Goal: Transaction & Acquisition: Purchase product/service

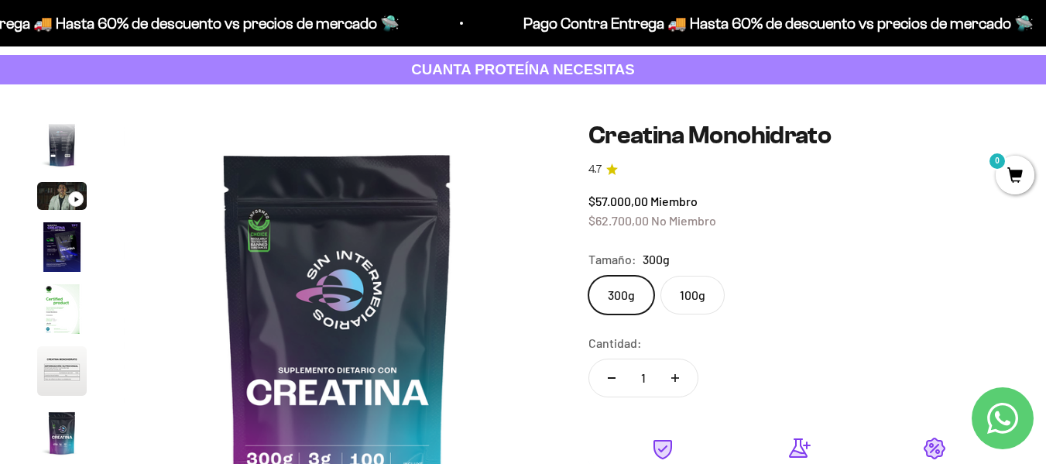
scroll to position [155, 0]
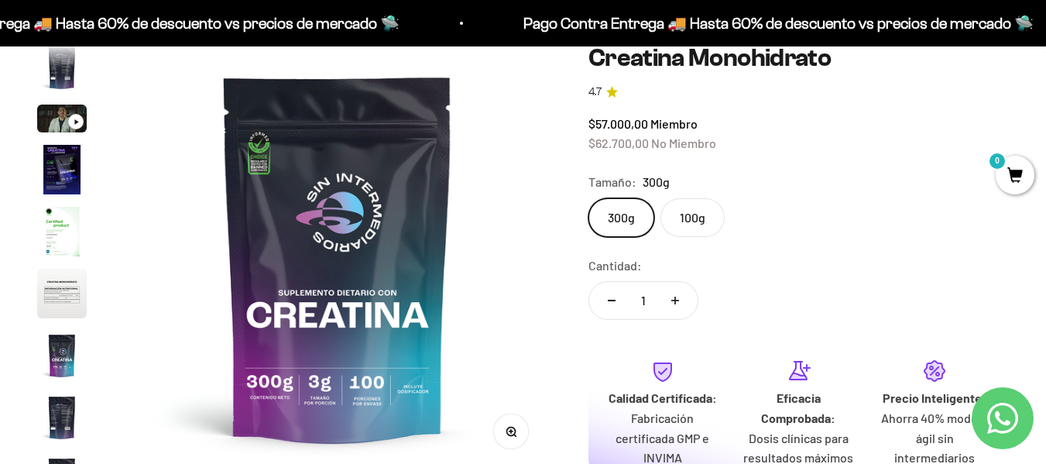
click at [678, 297] on button "Aumentar cantidad" at bounding box center [675, 300] width 45 height 37
type input "2"
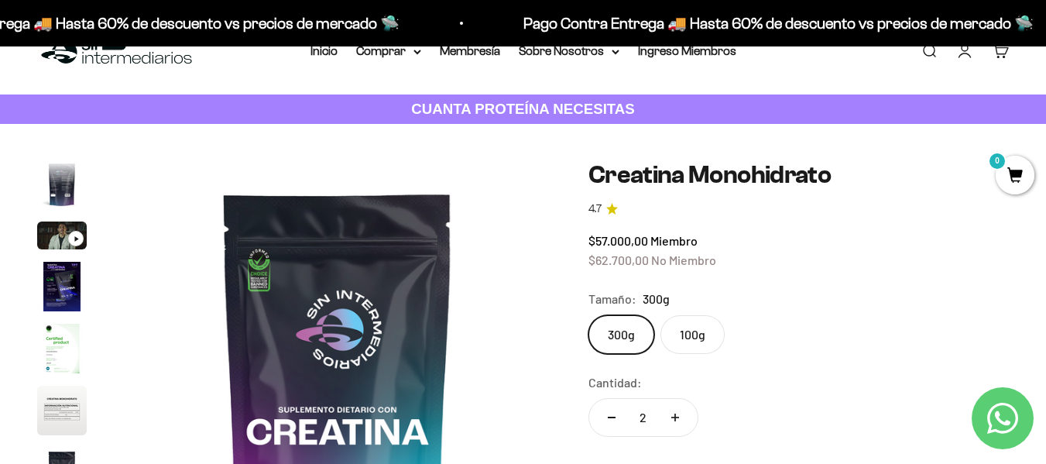
scroll to position [0, 0]
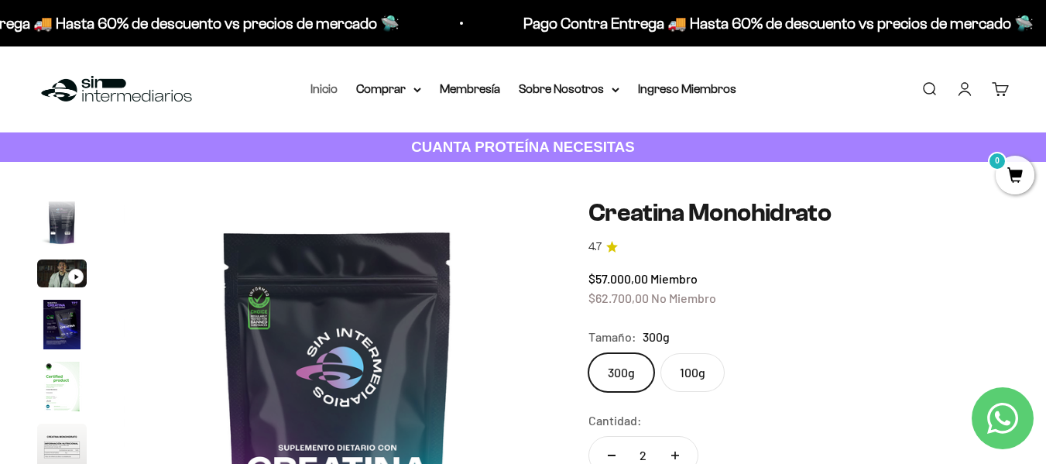
click at [323, 87] on link "Inicio" at bounding box center [323, 88] width 27 height 13
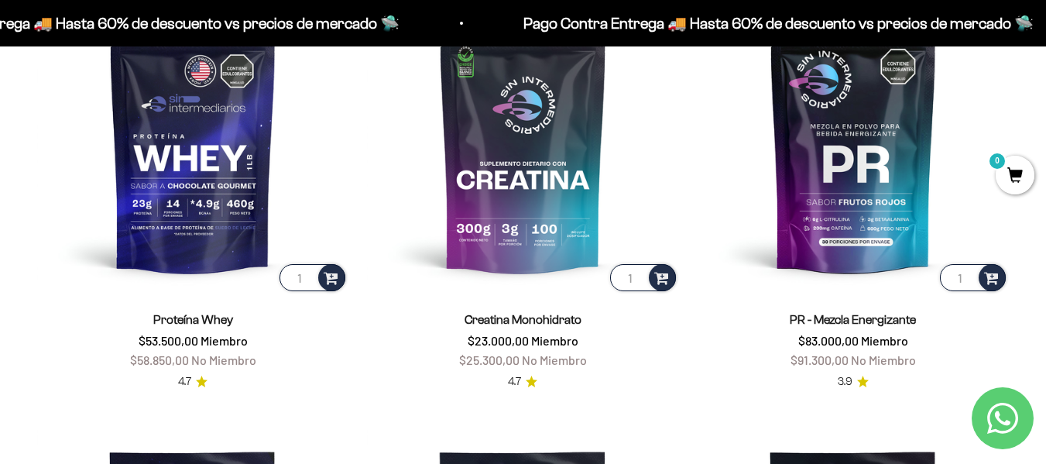
scroll to position [619, 0]
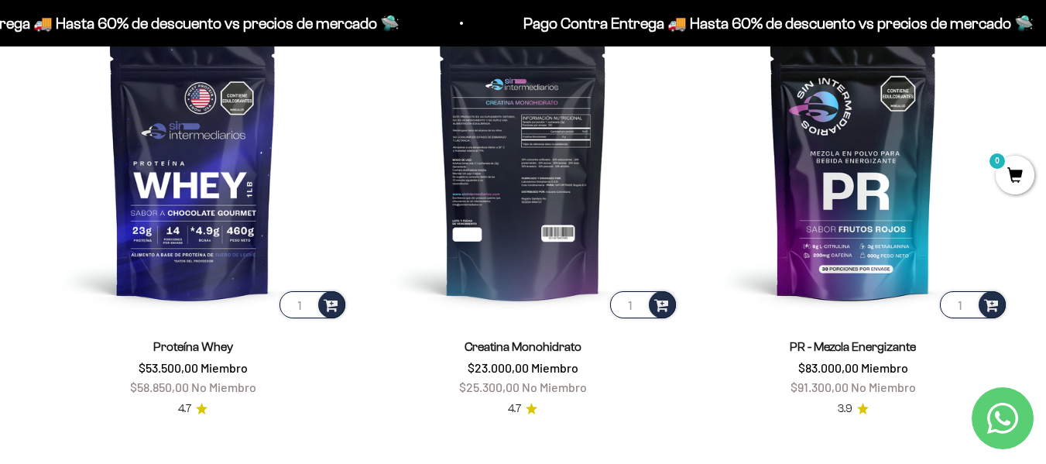
click at [533, 180] on img at bounding box center [522, 164] width 311 height 311
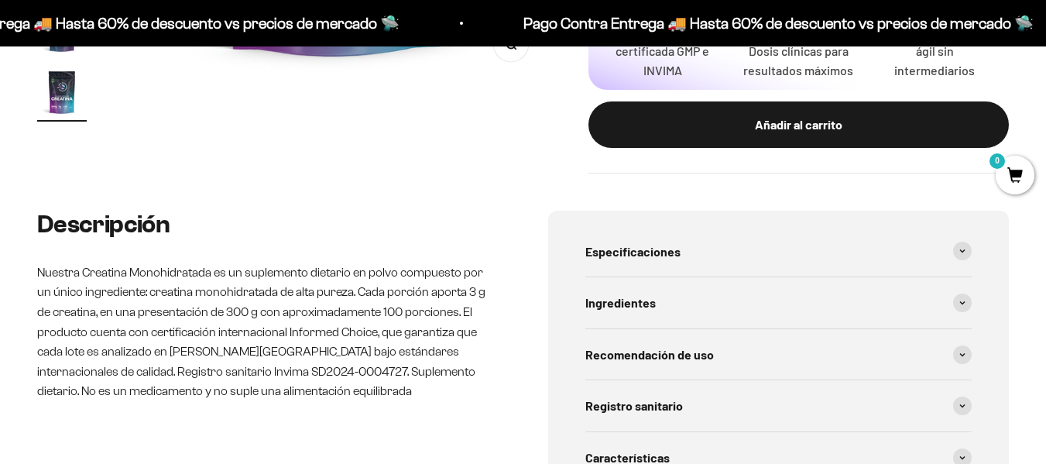
scroll to position [0, 3492]
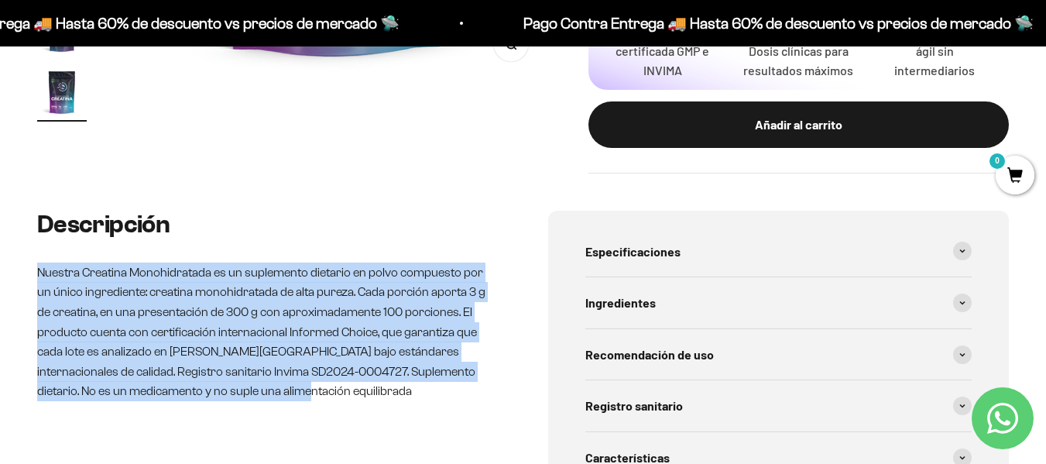
drag, startPoint x: 38, startPoint y: 272, endPoint x: 377, endPoint y: 418, distance: 369.3
click at [377, 418] on div "Descripción Nuestra Creatina Monohidratada es un suplemento dietario en polvo c…" at bounding box center [267, 406] width 461 height 391
copy p "Nuestra Creatina Monohidratada es un suplemento dietario en polvo compuesto por…"
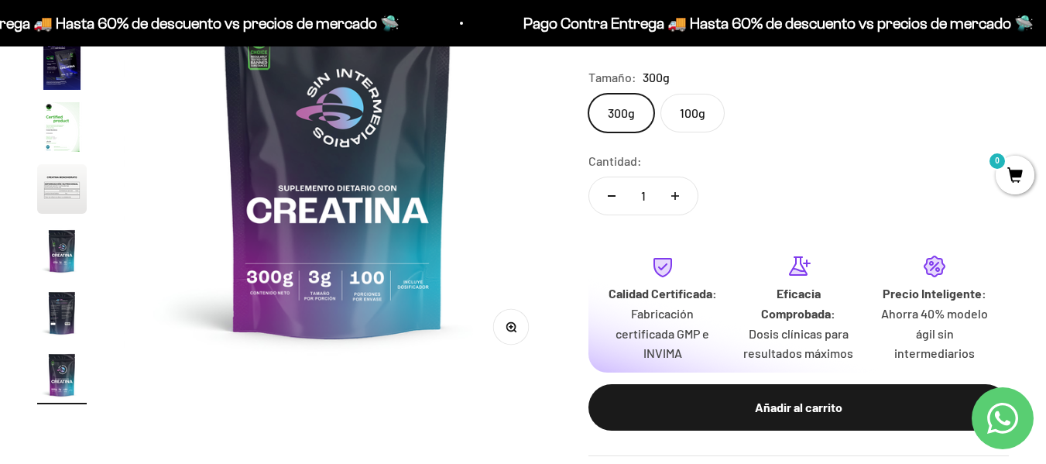
scroll to position [232, 0]
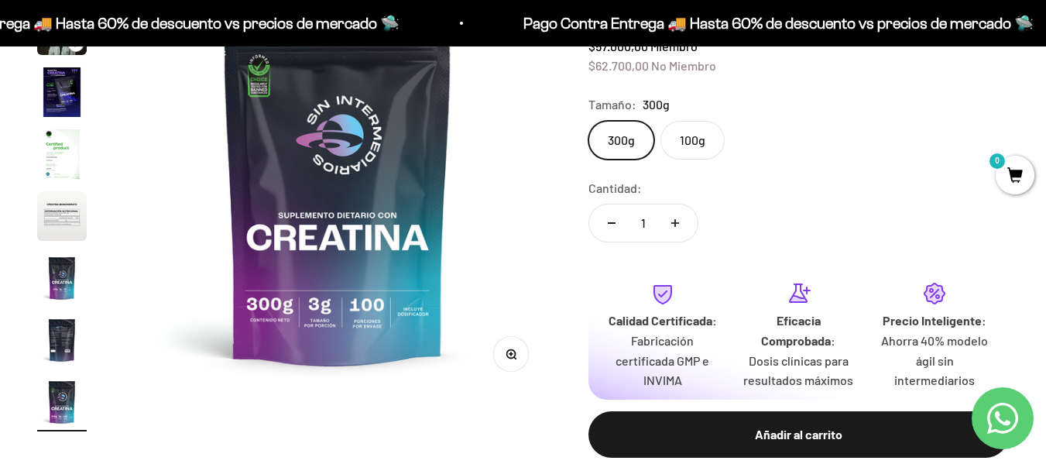
click at [674, 222] on icon "Aumentar cantidad" at bounding box center [675, 223] width 8 height 8
type input "2"
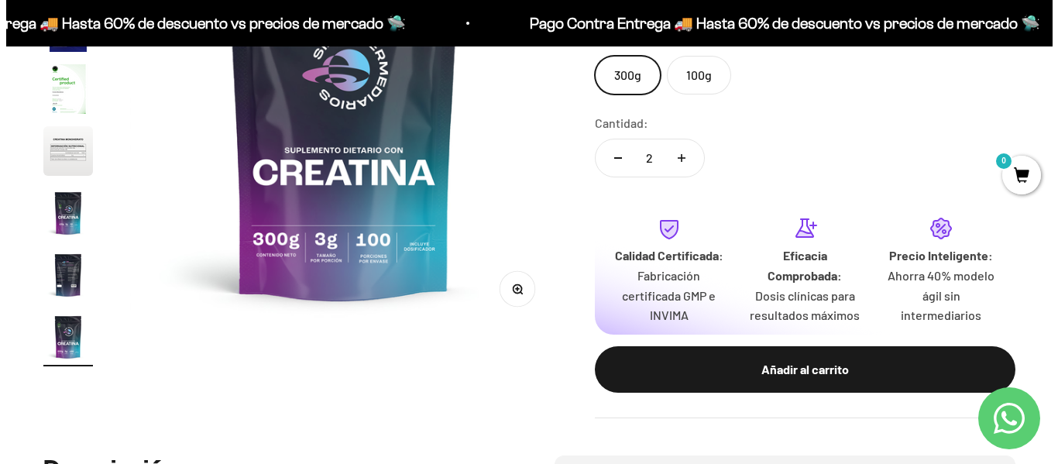
scroll to position [387, 0]
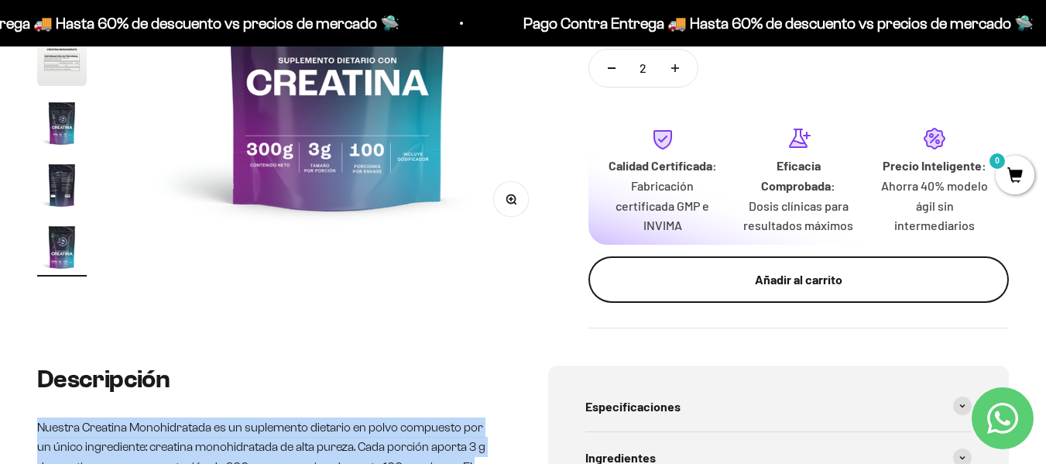
click at [738, 279] on div "Añadir al carrito" at bounding box center [798, 279] width 358 height 20
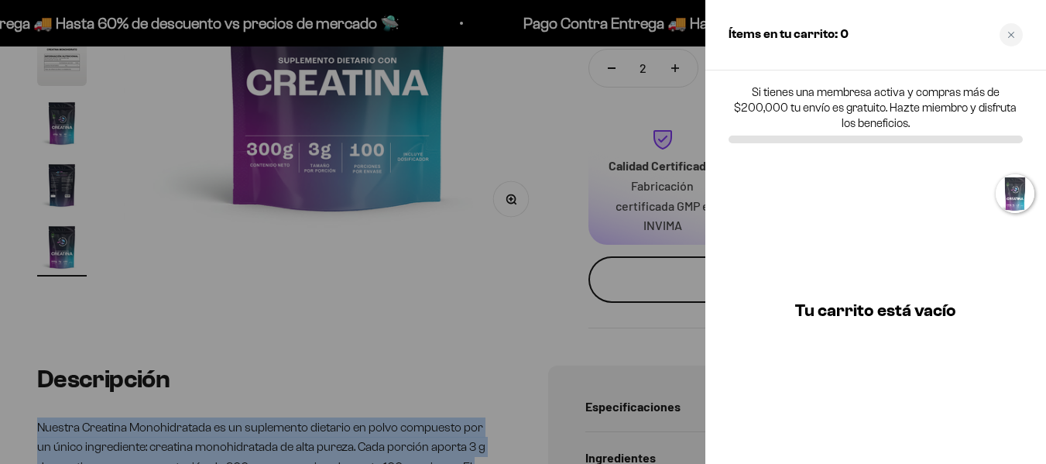
scroll to position [0, 3543]
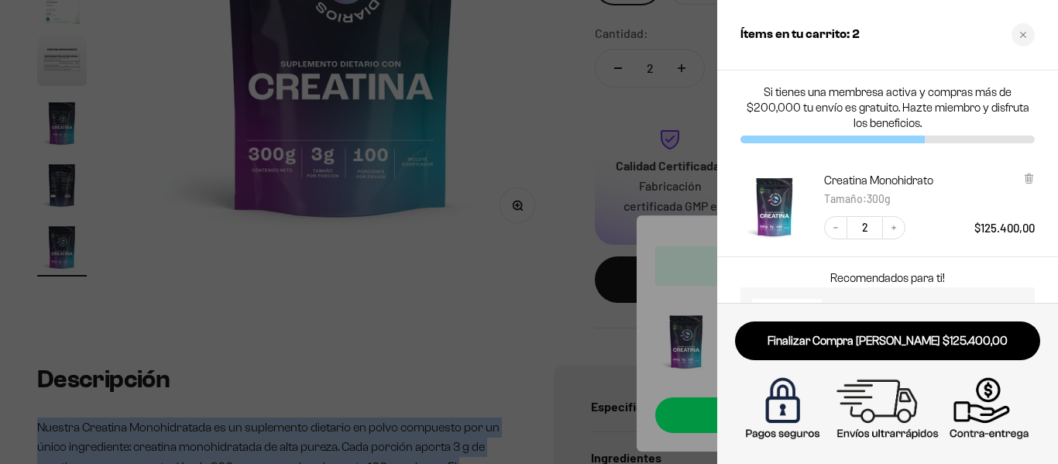
click at [602, 122] on div at bounding box center [529, 232] width 1058 height 464
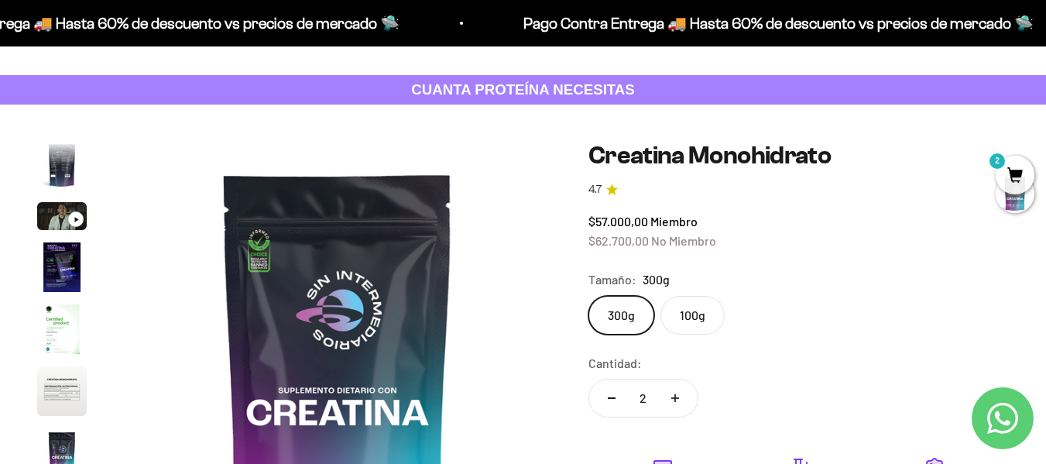
scroll to position [0, 0]
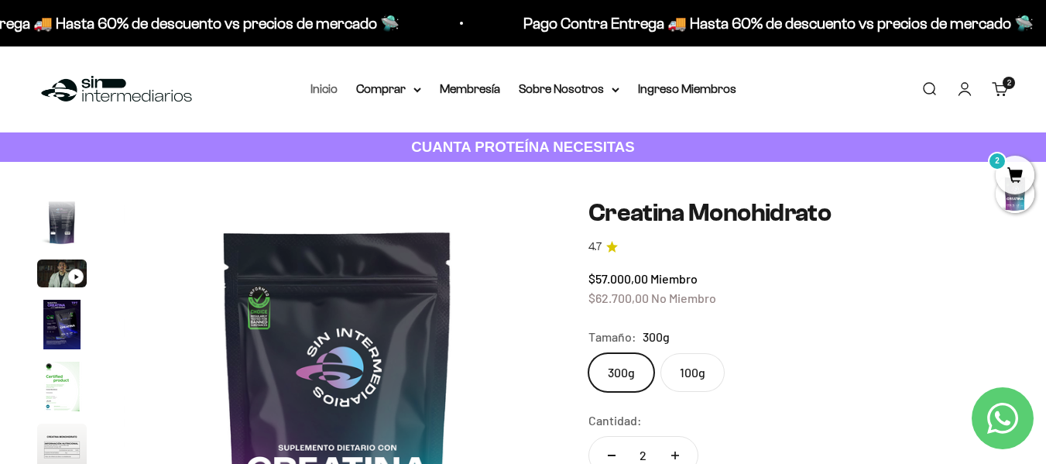
click at [324, 87] on link "Inicio" at bounding box center [323, 88] width 27 height 13
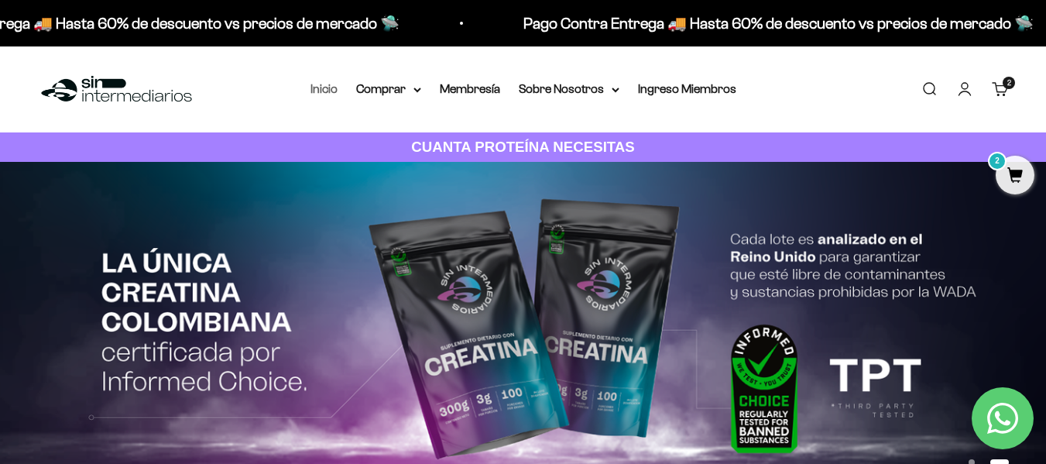
click at [329, 84] on link "Inicio" at bounding box center [323, 88] width 27 height 13
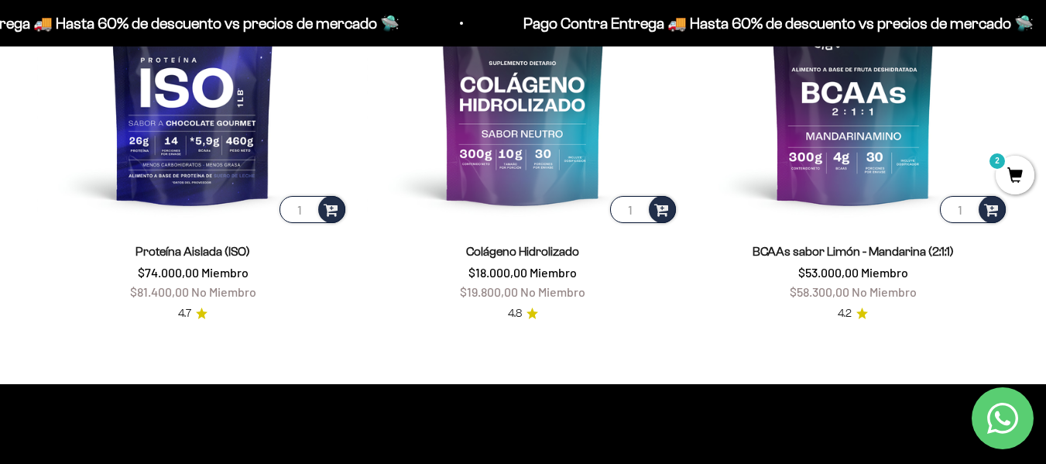
scroll to position [1161, 0]
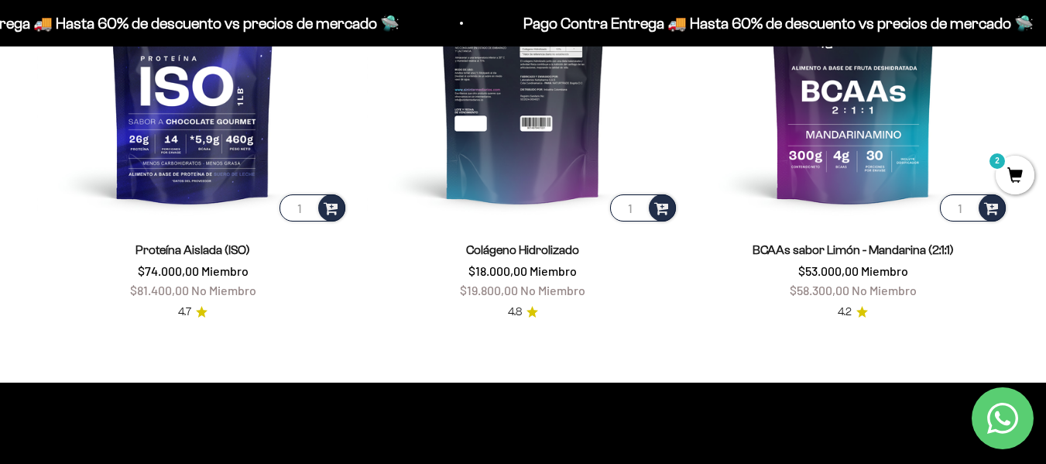
click at [530, 155] on img at bounding box center [522, 68] width 311 height 311
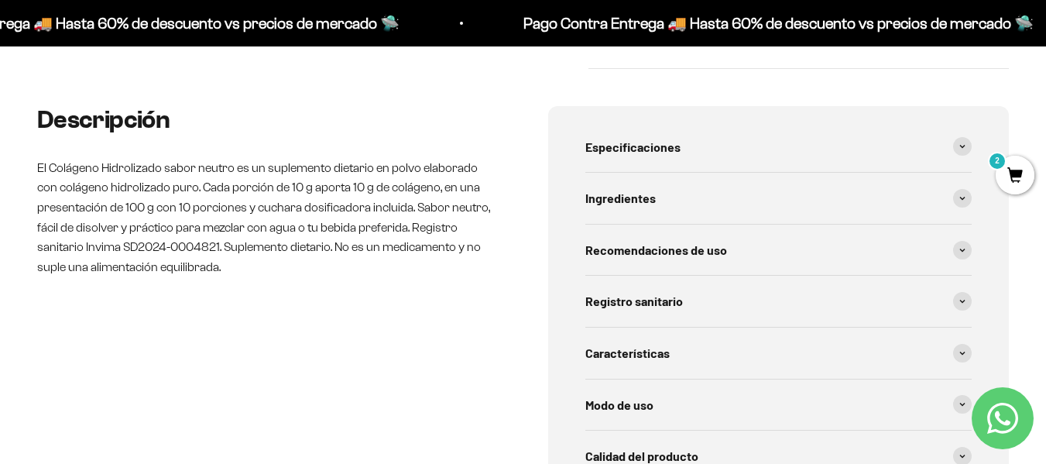
scroll to position [619, 0]
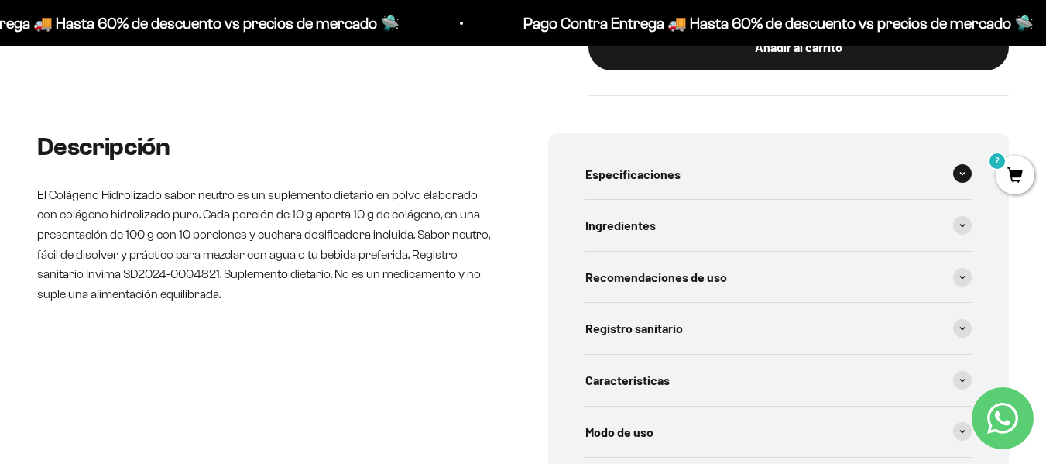
click at [968, 173] on span at bounding box center [962, 173] width 19 height 19
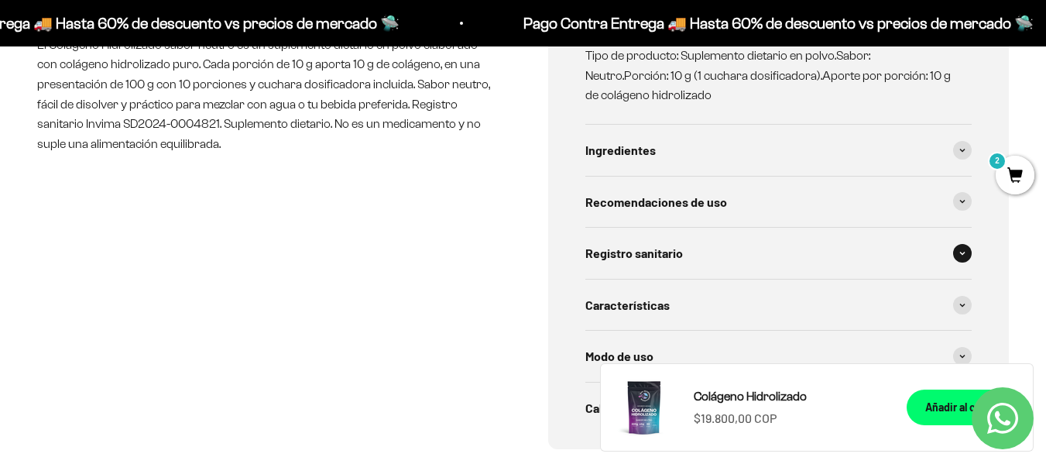
scroll to position [774, 0]
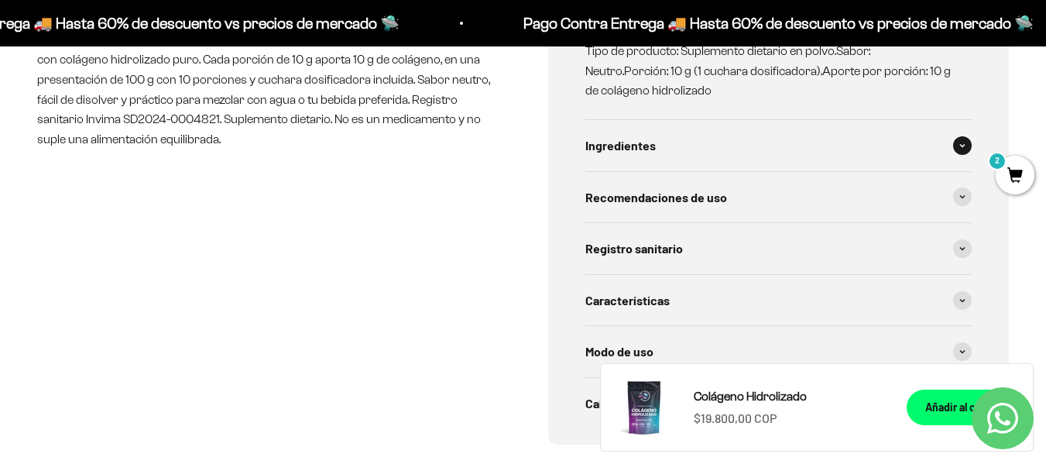
click at [962, 143] on icon at bounding box center [962, 145] width 6 height 5
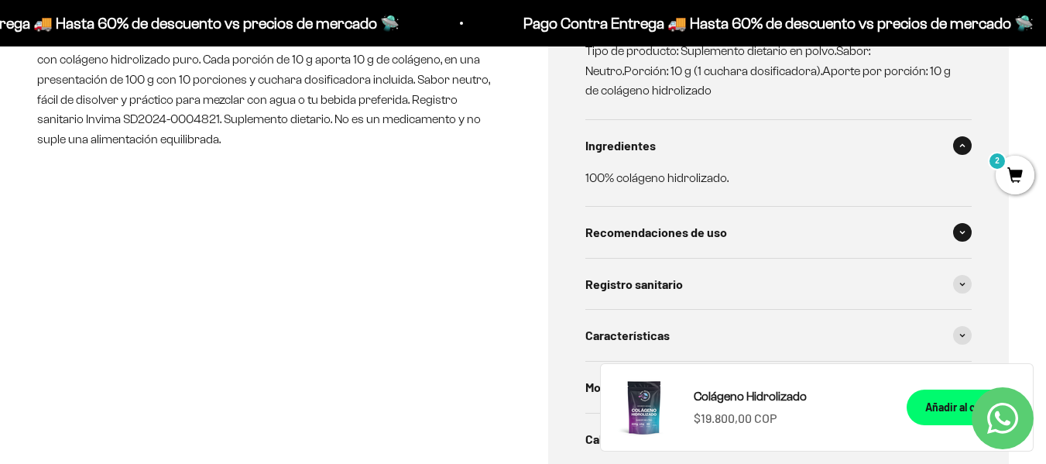
click at [967, 235] on span at bounding box center [962, 232] width 19 height 19
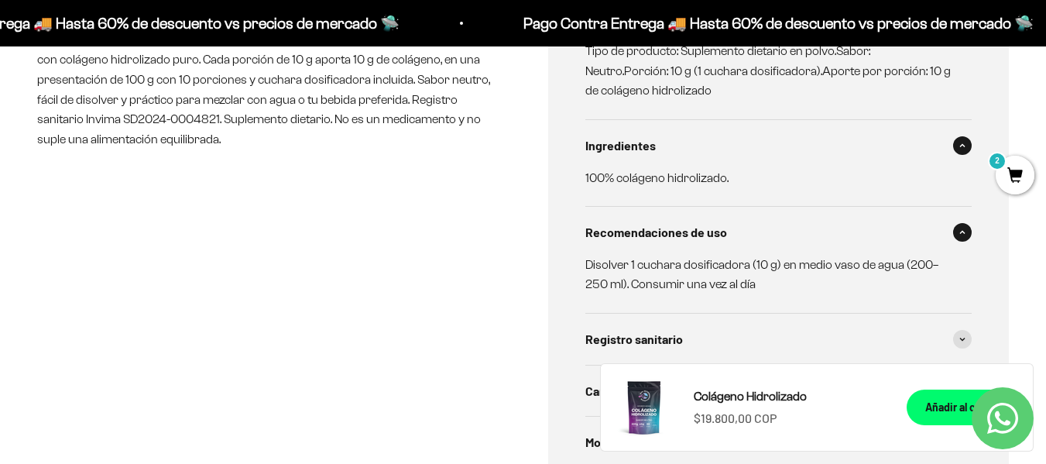
click at [967, 235] on span at bounding box center [962, 232] width 19 height 19
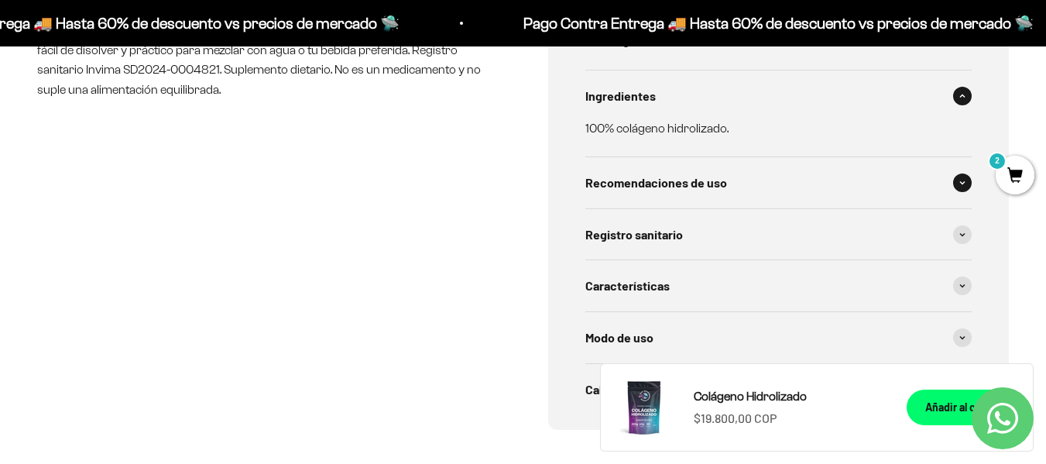
scroll to position [852, 0]
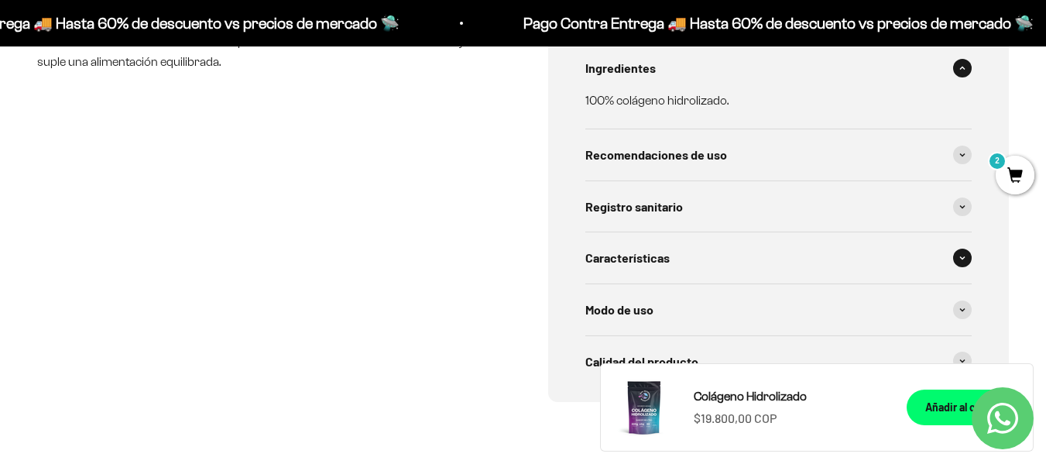
click at [960, 252] on span at bounding box center [962, 258] width 19 height 19
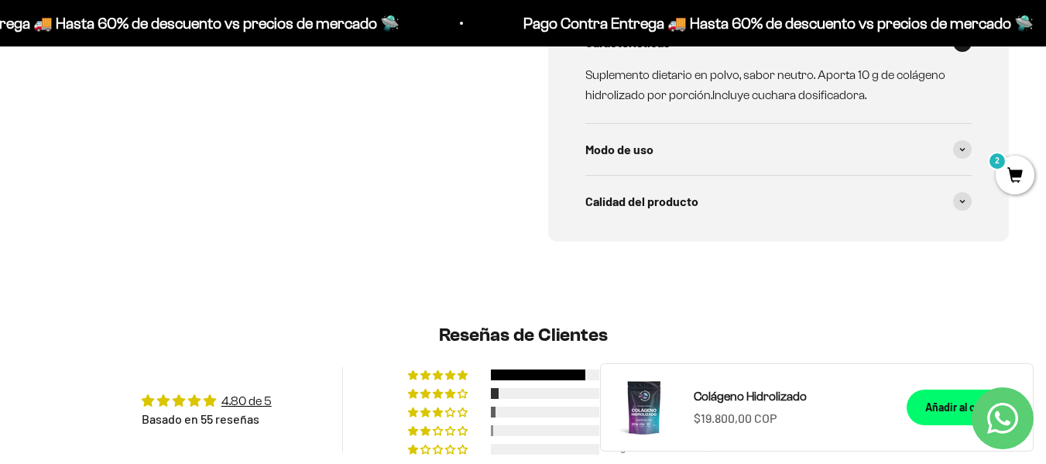
scroll to position [1084, 0]
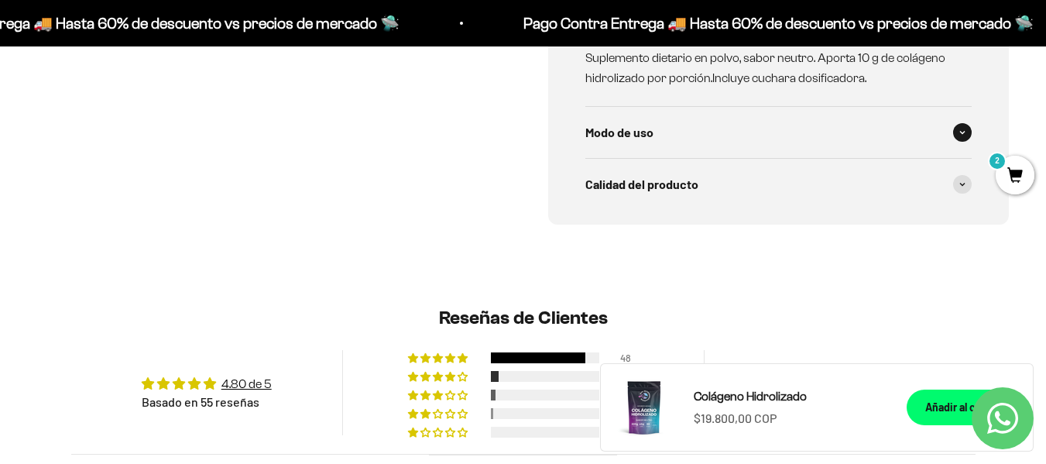
click at [956, 129] on span at bounding box center [962, 132] width 19 height 19
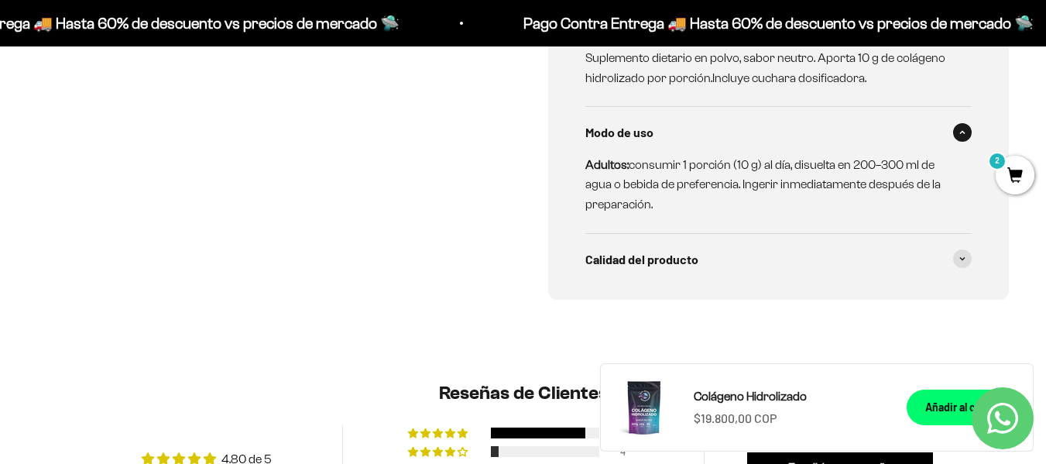
click at [956, 129] on span at bounding box center [962, 132] width 19 height 19
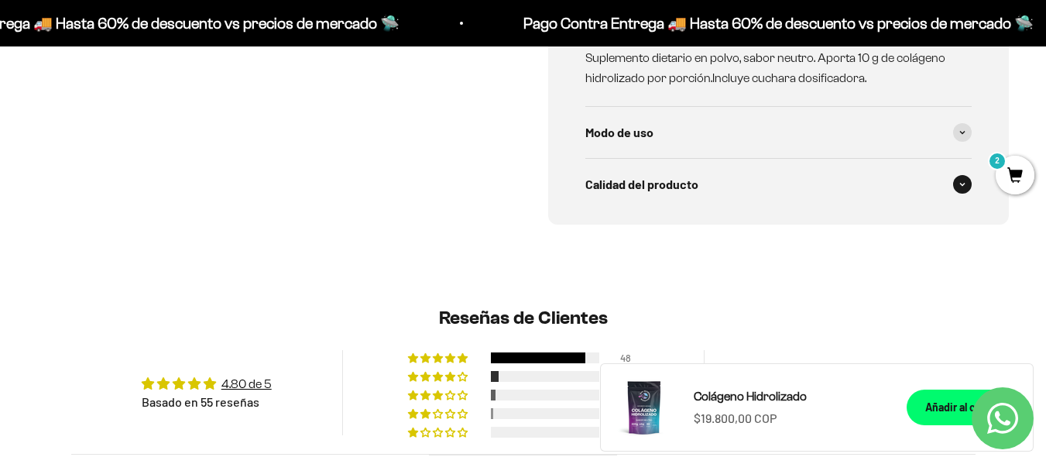
click at [966, 180] on span at bounding box center [962, 184] width 19 height 19
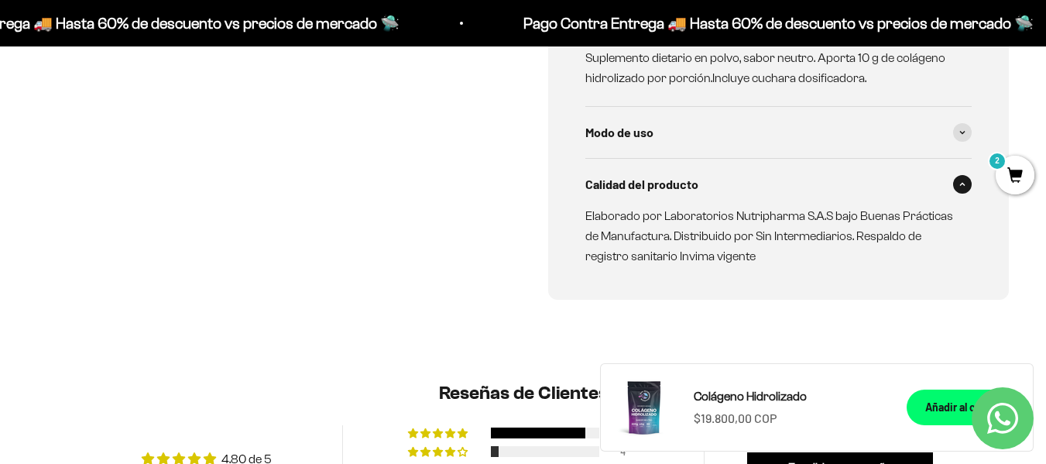
click at [966, 180] on span at bounding box center [962, 184] width 19 height 19
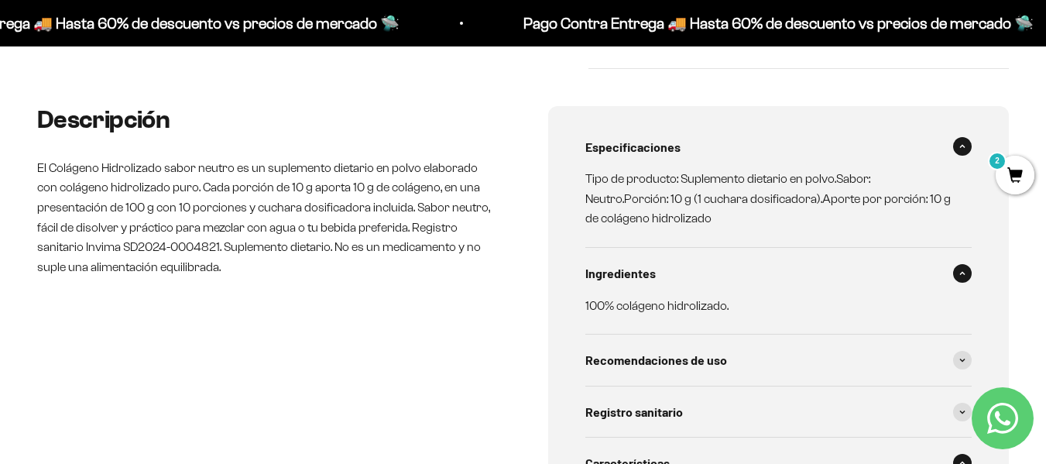
scroll to position [619, 0]
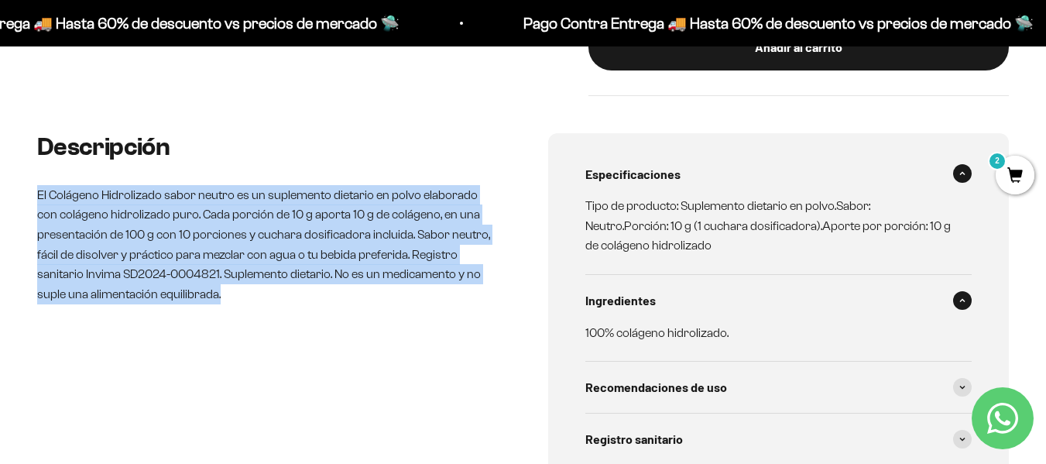
drag, startPoint x: 39, startPoint y: 193, endPoint x: 277, endPoint y: 324, distance: 271.7
click at [277, 324] on div "Descripción El Colágeno Hidrolizado sabor neutro es un suplemento dietario en p…" at bounding box center [267, 411] width 461 height 557
copy p "El Colágeno Hidrolizado sabor neutro es un suplemento dietario en polvo elabora…"
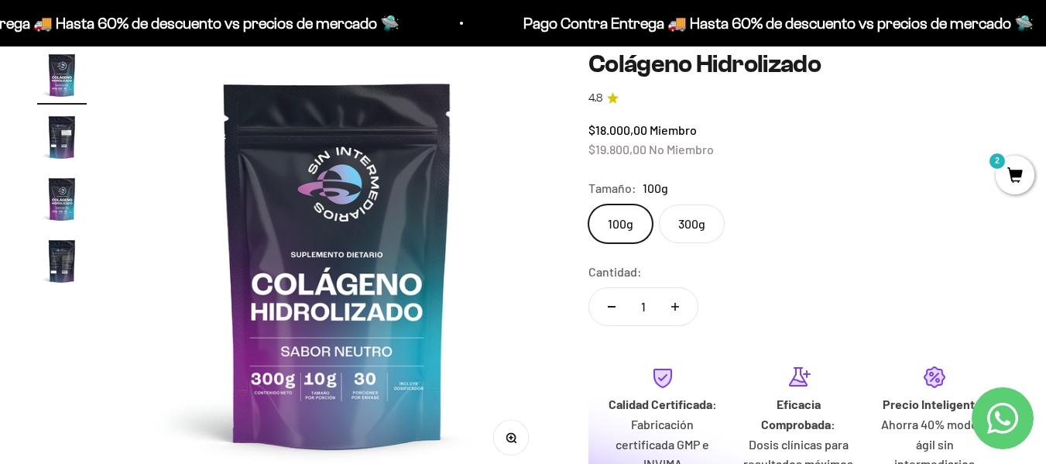
scroll to position [155, 0]
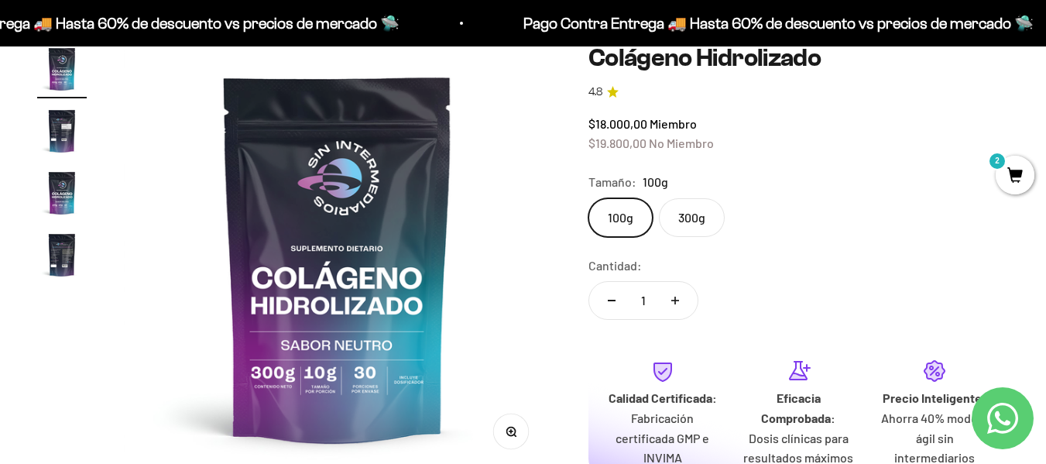
click at [676, 224] on label "300g" at bounding box center [692, 217] width 66 height 39
click at [588, 198] on input "300g" at bounding box center [588, 197] width 1 height 1
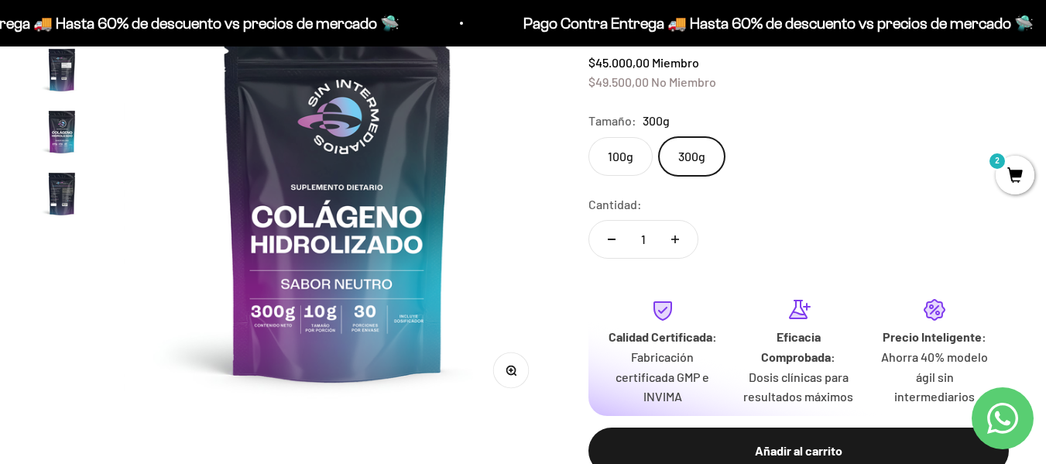
scroll to position [310, 0]
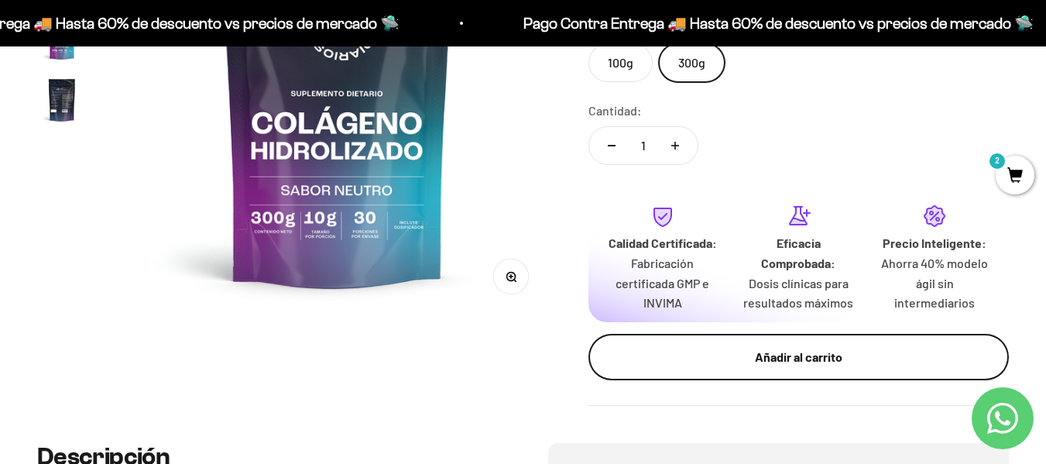
click at [847, 348] on div "Añadir al carrito" at bounding box center [798, 357] width 358 height 20
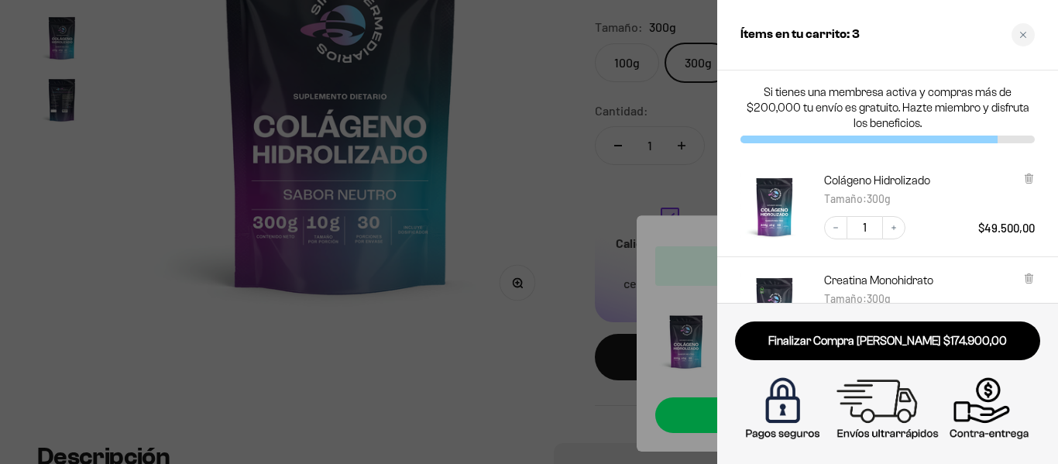
click at [544, 205] on div at bounding box center [529, 232] width 1058 height 464
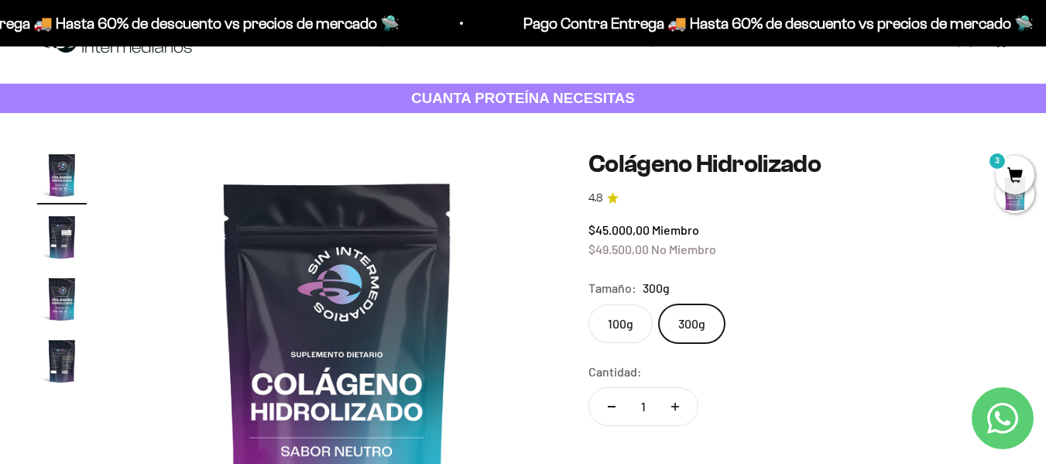
scroll to position [0, 0]
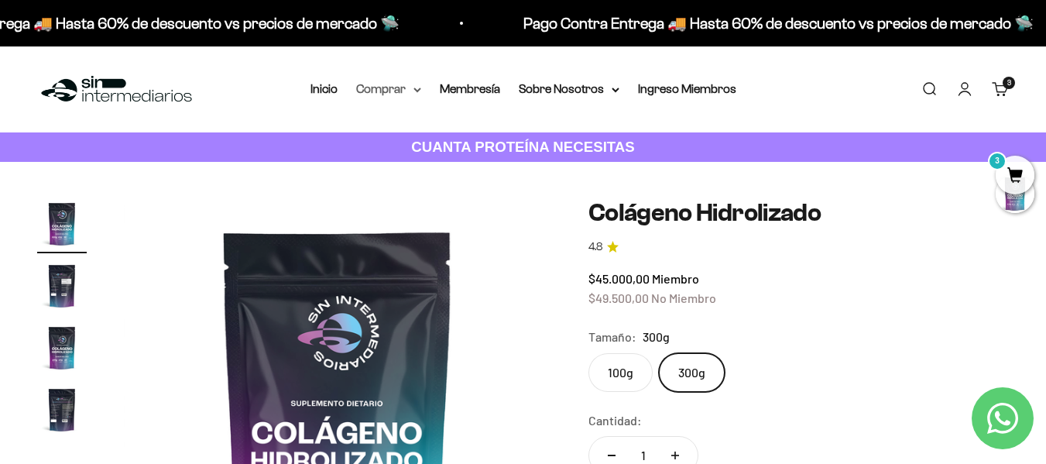
click at [395, 91] on summary "Comprar" at bounding box center [388, 89] width 65 height 20
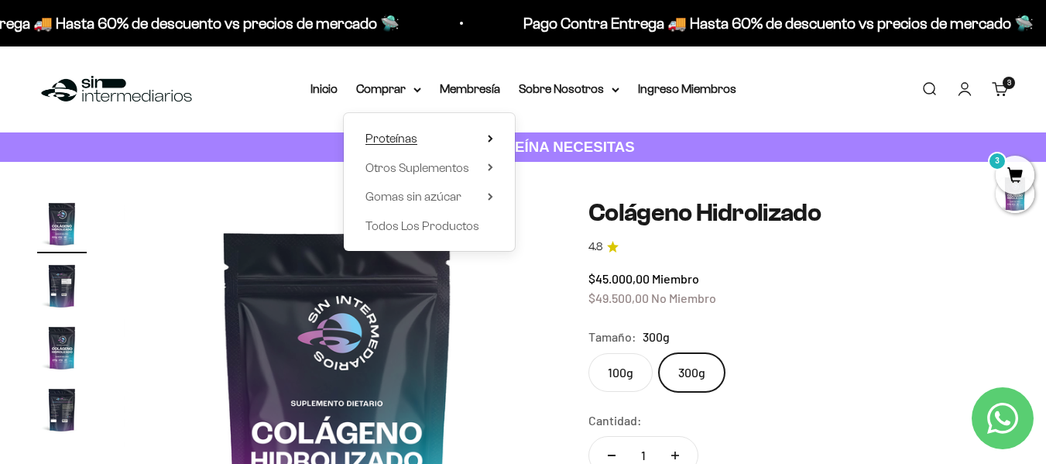
click at [405, 135] on span "Proteínas" at bounding box center [391, 138] width 52 height 13
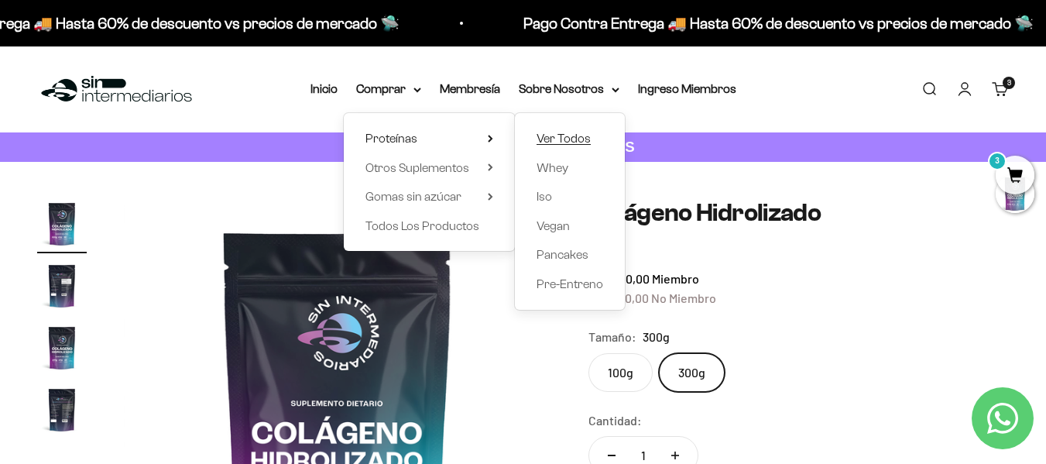
click at [588, 142] on span "Ver Todos" at bounding box center [563, 138] width 54 height 13
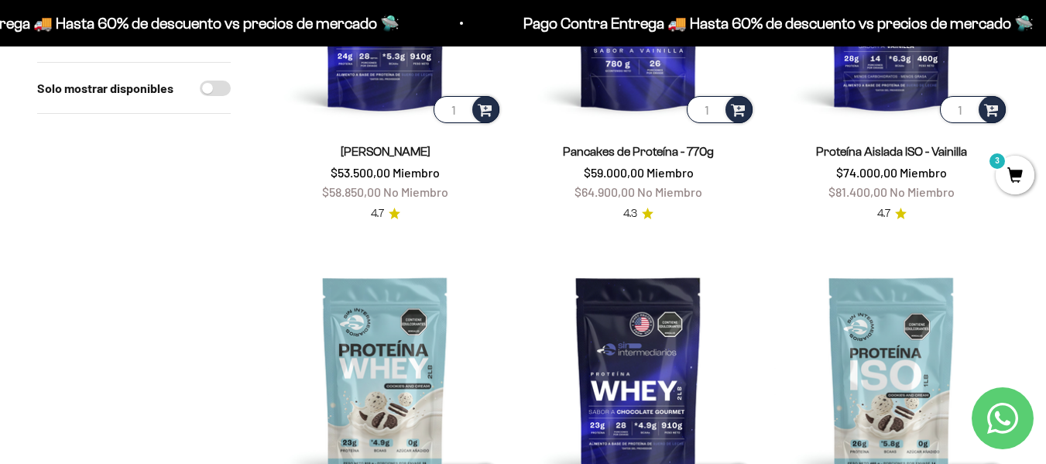
scroll to position [155, 0]
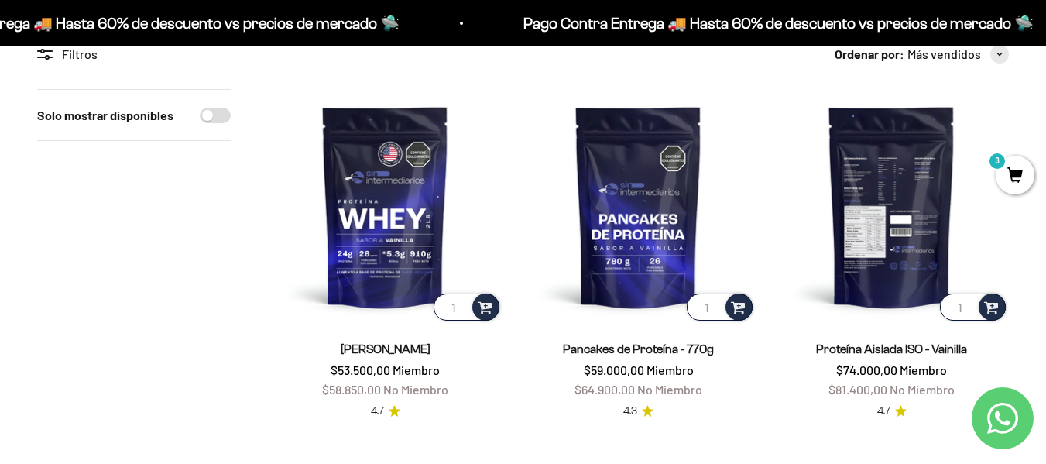
click at [898, 194] on img at bounding box center [891, 206] width 235 height 235
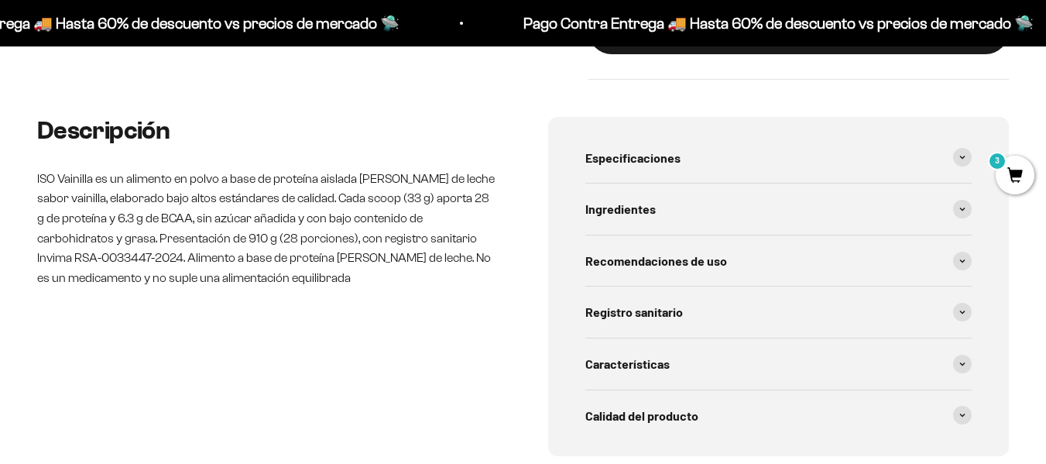
scroll to position [748, 0]
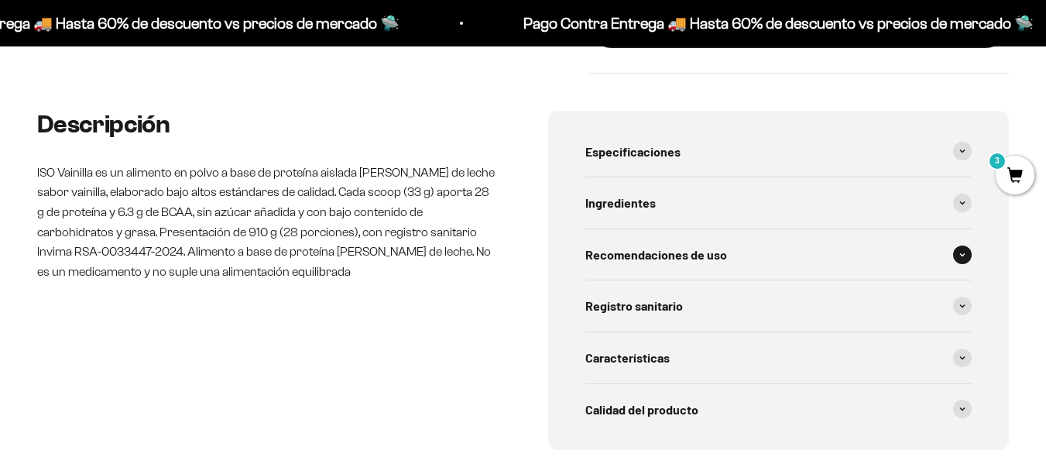
click at [963, 260] on span at bounding box center [962, 254] width 19 height 19
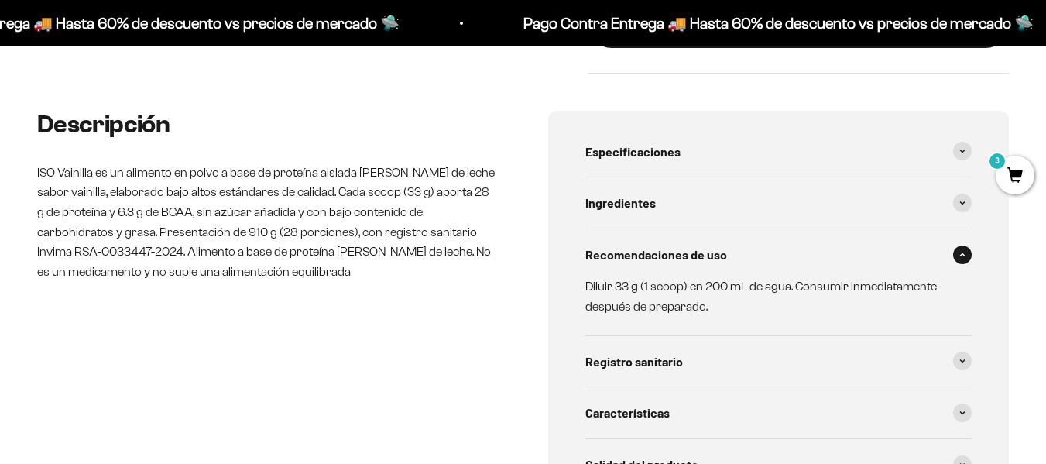
scroll to position [825, 0]
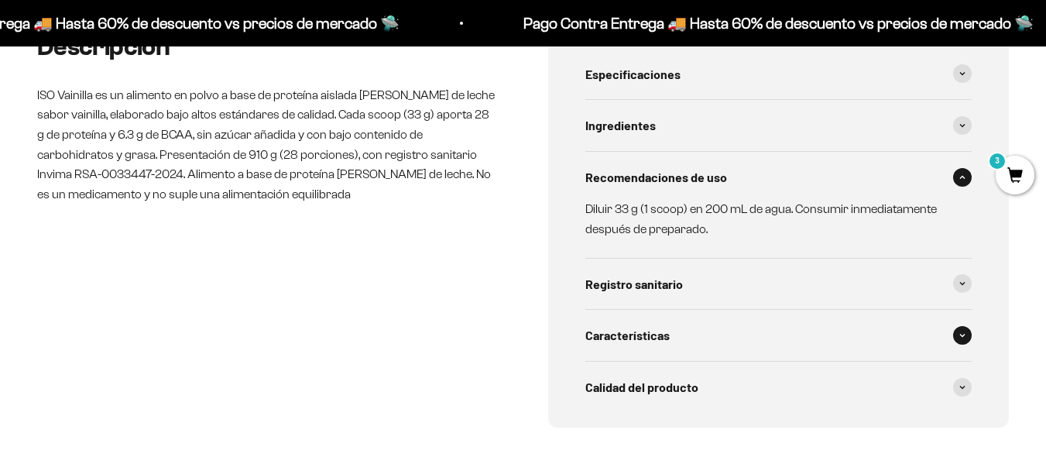
click at [964, 333] on icon at bounding box center [962, 335] width 6 height 5
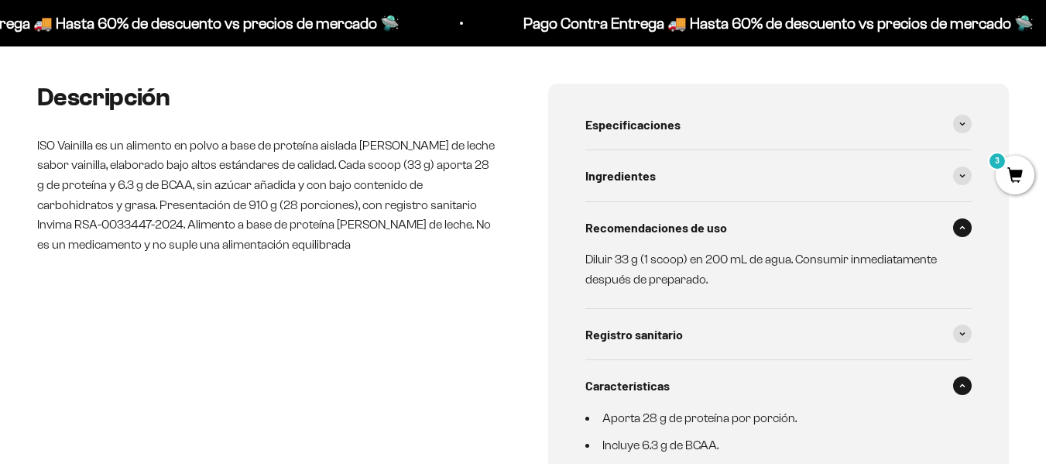
scroll to position [748, 0]
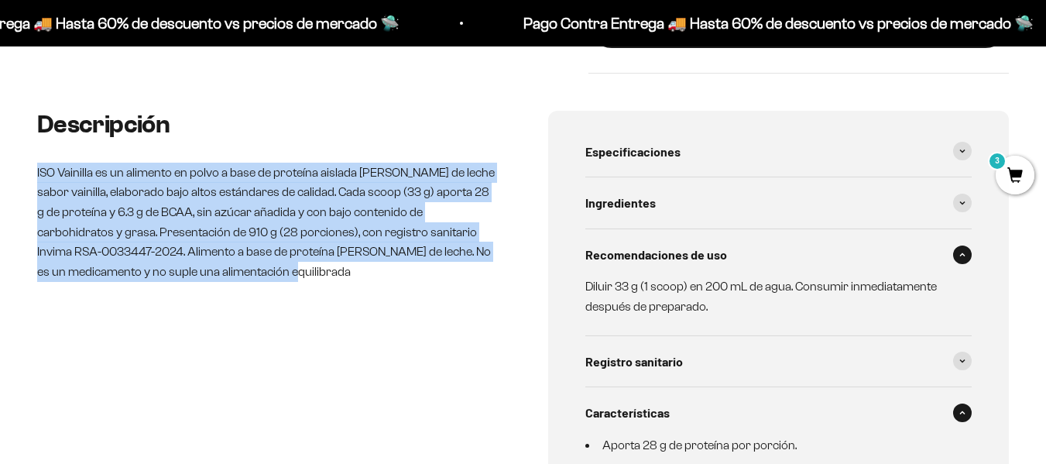
drag, startPoint x: 37, startPoint y: 169, endPoint x: 279, endPoint y: 279, distance: 266.4
click at [279, 279] on p "ISO Vainilla es un alimento en polvo a base de proteína aislada de suero de lec…" at bounding box center [267, 222] width 461 height 119
copy p "ISO Vainilla es un alimento en polvo a base de proteína aislada de suero de lec…"
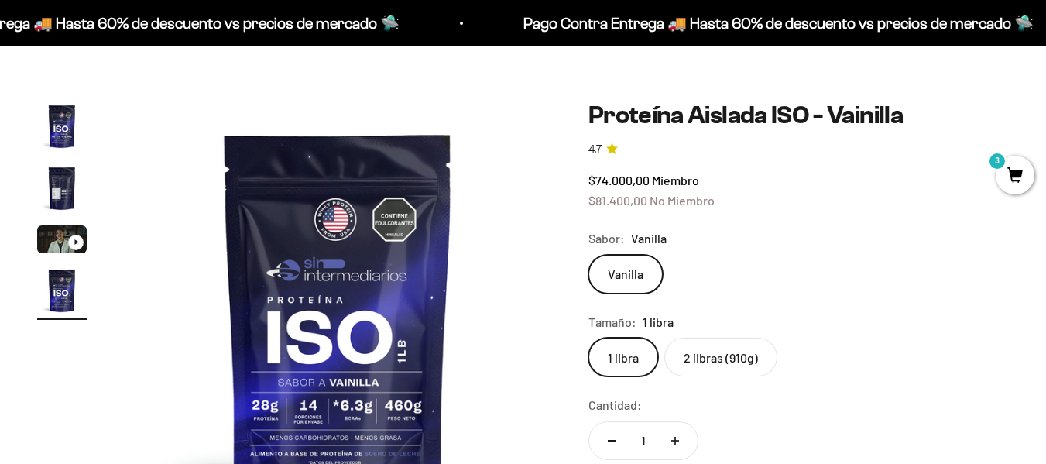
scroll to position [155, 0]
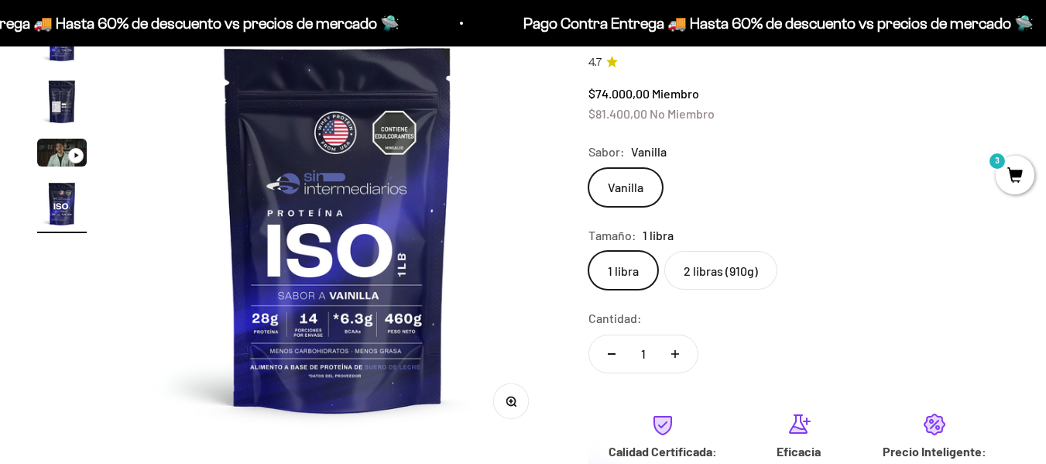
click at [695, 273] on label "2 libras (910g)" at bounding box center [720, 270] width 113 height 39
click at [588, 251] on input "2 libras (910g)" at bounding box center [588, 250] width 1 height 1
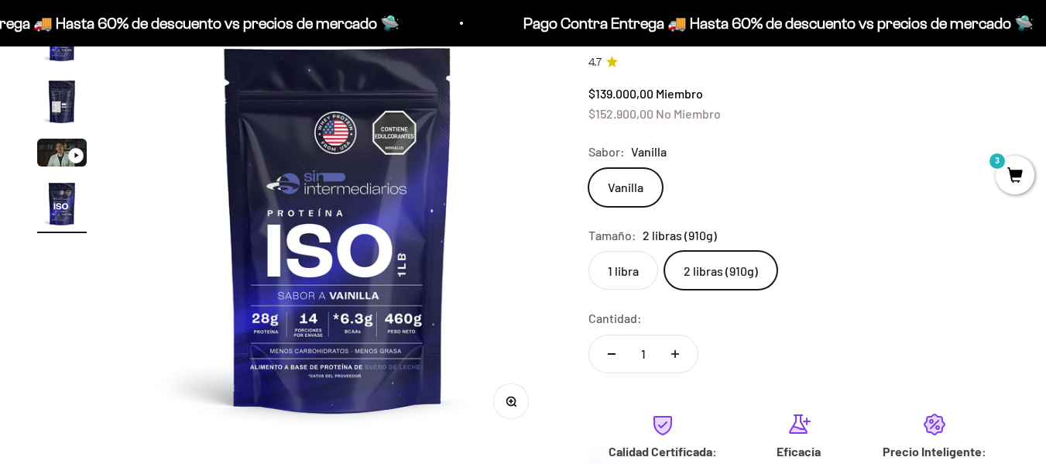
click at [623, 268] on label "1 libra" at bounding box center [623, 270] width 70 height 39
click at [588, 251] on input "1 libra" at bounding box center [588, 250] width 1 height 1
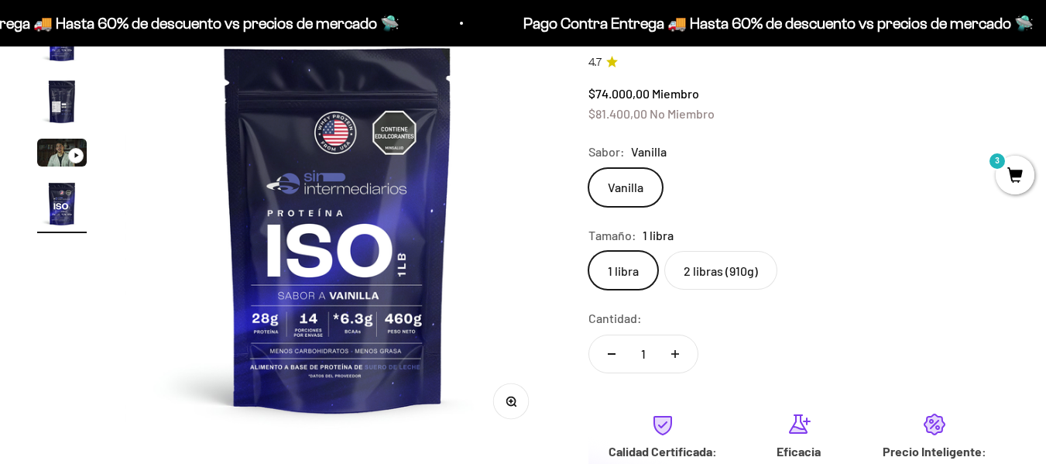
click at [695, 275] on label "2 libras (910g)" at bounding box center [720, 270] width 113 height 39
click at [588, 251] on input "2 libras (910g)" at bounding box center [588, 250] width 1 height 1
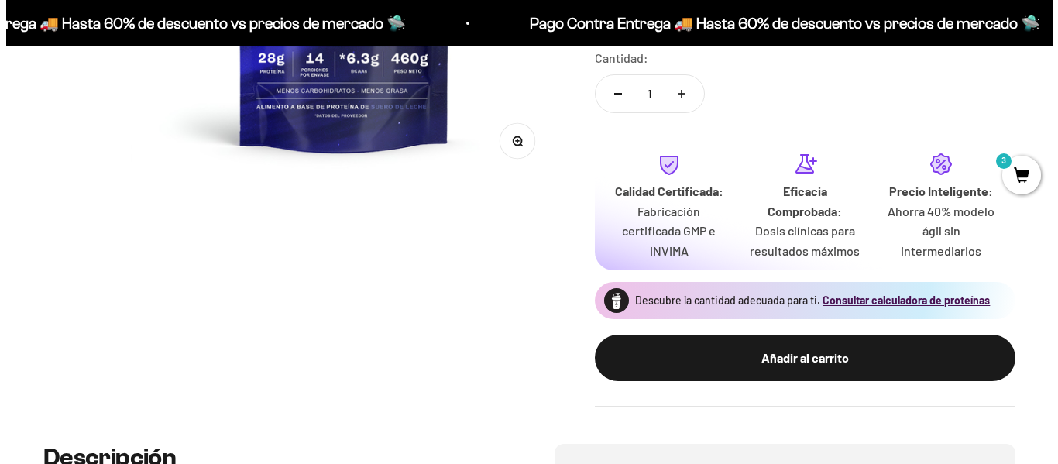
scroll to position [464, 0]
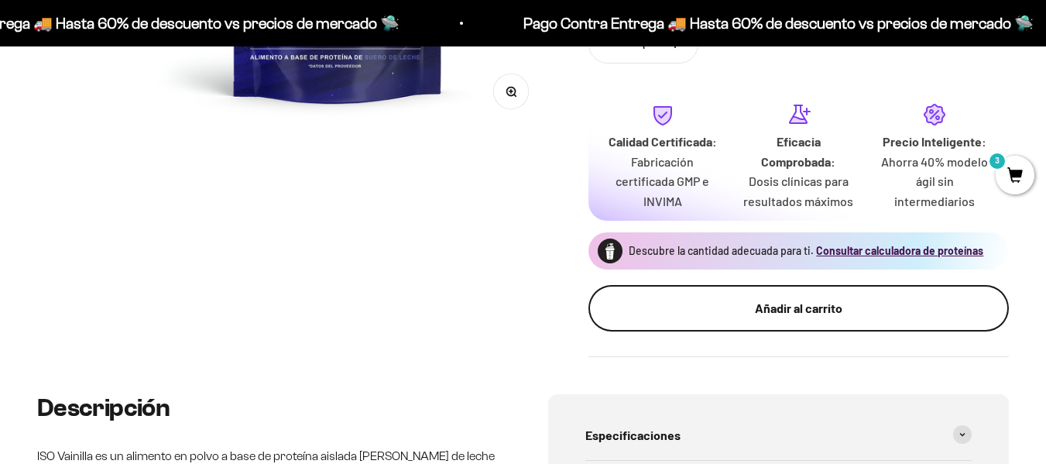
click at [817, 302] on div "Añadir al carrito" at bounding box center [798, 308] width 358 height 20
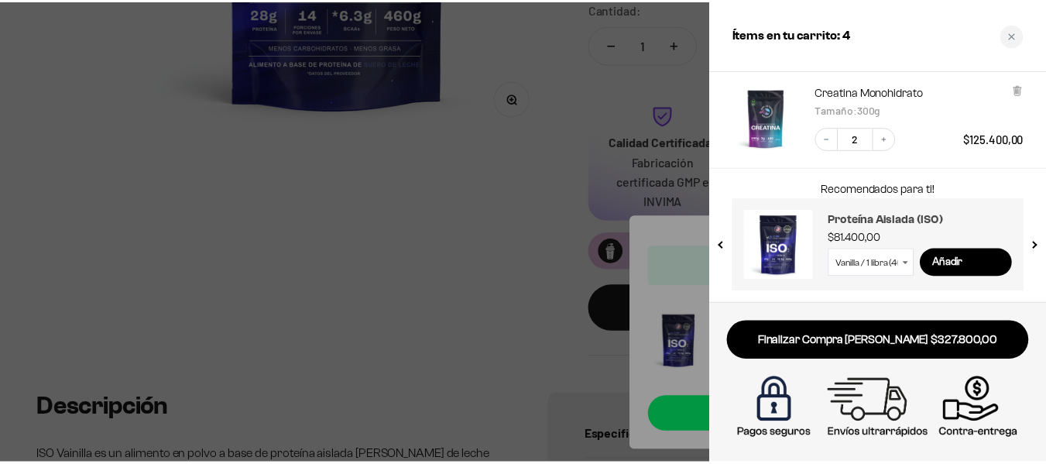
scroll to position [0, 0]
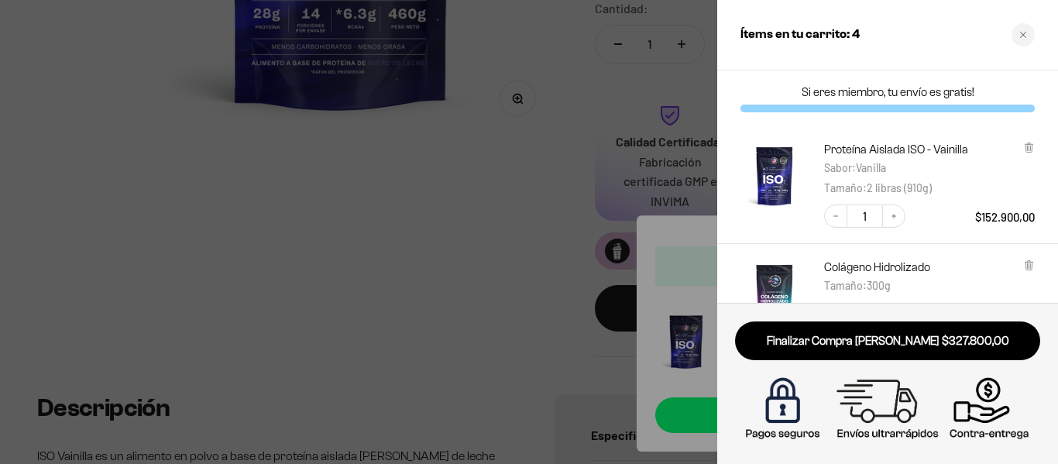
click at [398, 241] on div at bounding box center [529, 232] width 1058 height 464
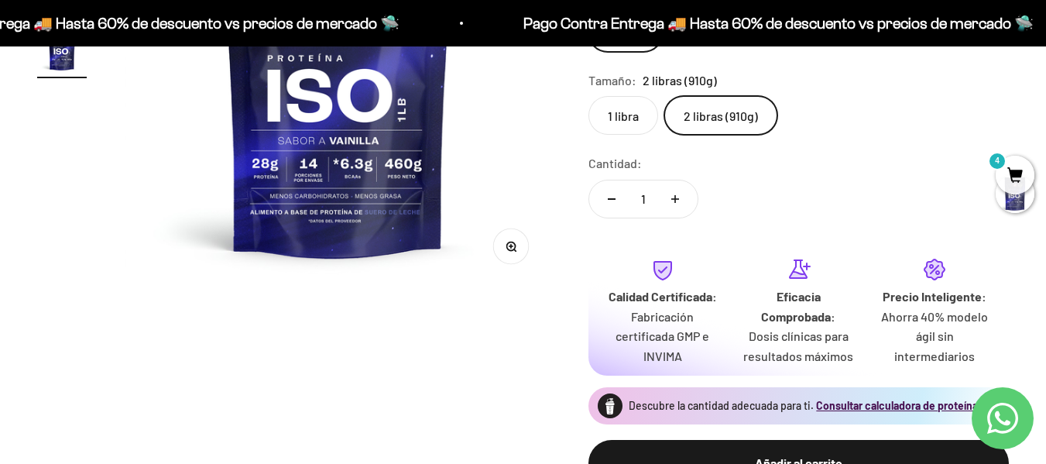
scroll to position [232, 0]
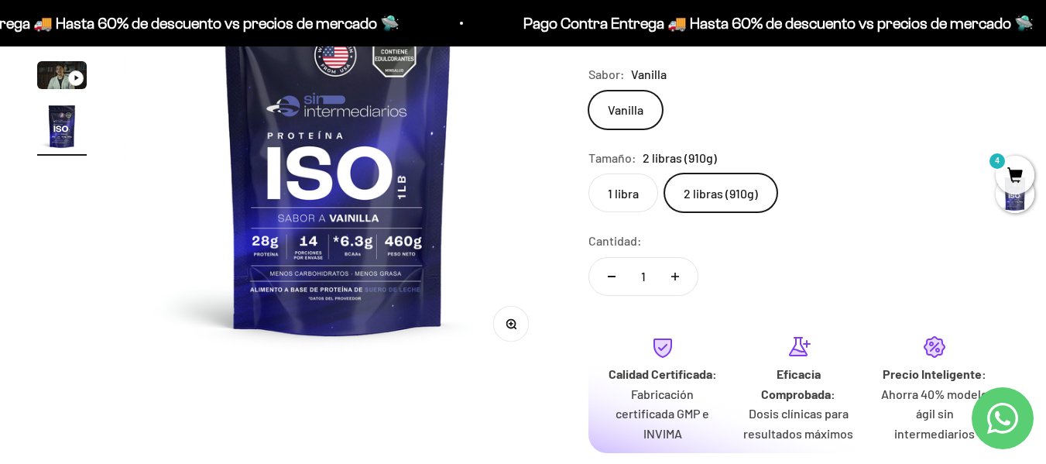
click at [628, 183] on label "1 libra" at bounding box center [623, 192] width 70 height 39
click at [588, 173] on input "1 libra" at bounding box center [588, 173] width 1 height 1
click at [698, 203] on label "2 libras (910g)" at bounding box center [720, 192] width 113 height 39
click at [588, 173] on input "2 libras (910g)" at bounding box center [588, 173] width 1 height 1
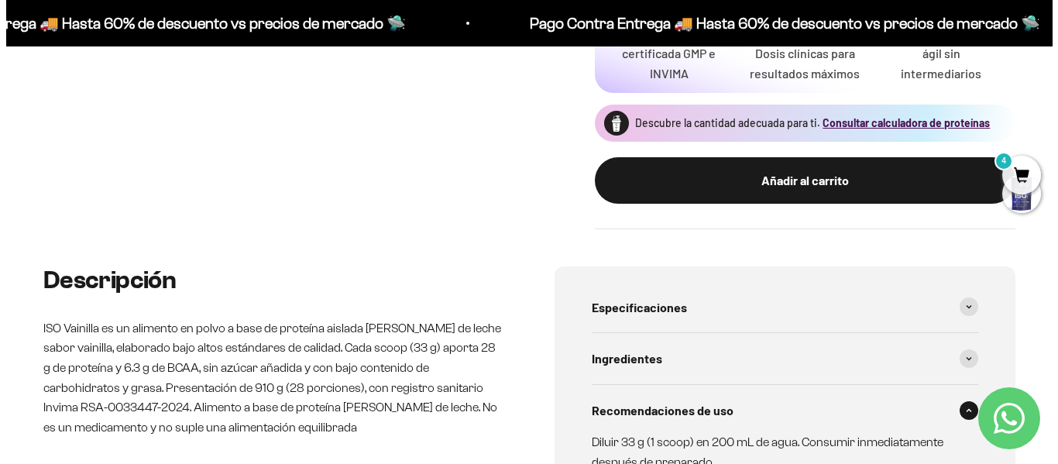
scroll to position [619, 0]
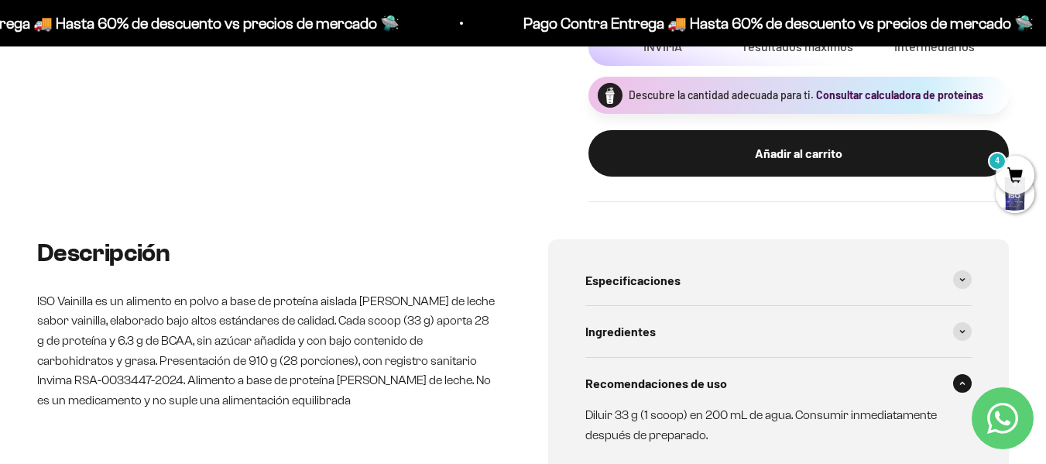
click at [845, 91] on button "Consultar calculadora de proteínas" at bounding box center [899, 94] width 167 height 15
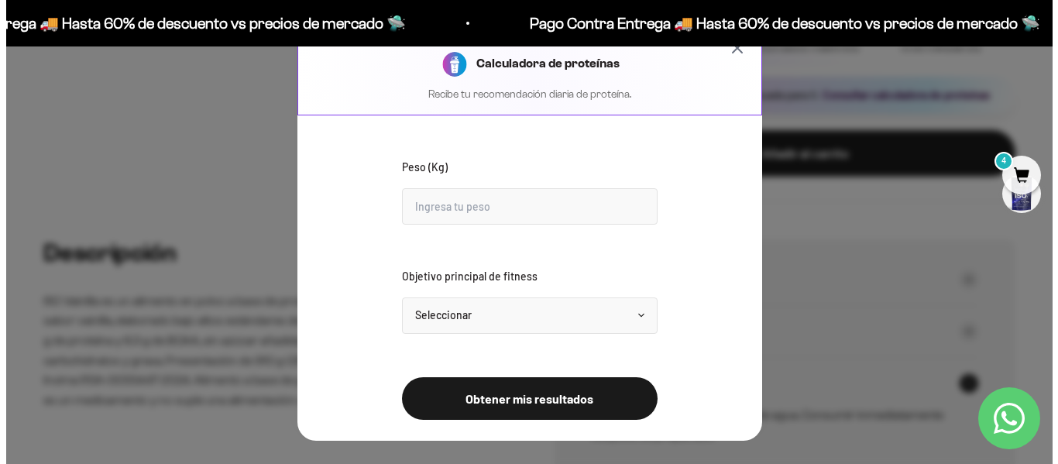
scroll to position [0, 1328]
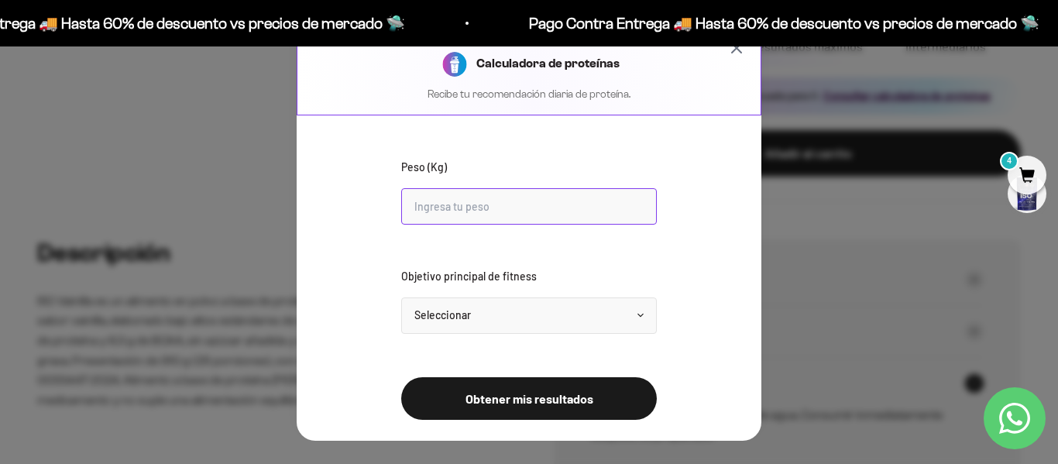
click at [533, 217] on input "Peso (Kg)" at bounding box center [528, 206] width 255 height 36
type input "66"
click at [638, 313] on select "Seleccionar Mantener peso Perder grasa Ganar músculo" at bounding box center [528, 315] width 255 height 36
select select "maintain"
click at [401, 297] on select "Seleccionar Mantener peso Perder grasa Ganar músculo" at bounding box center [528, 315] width 255 height 36
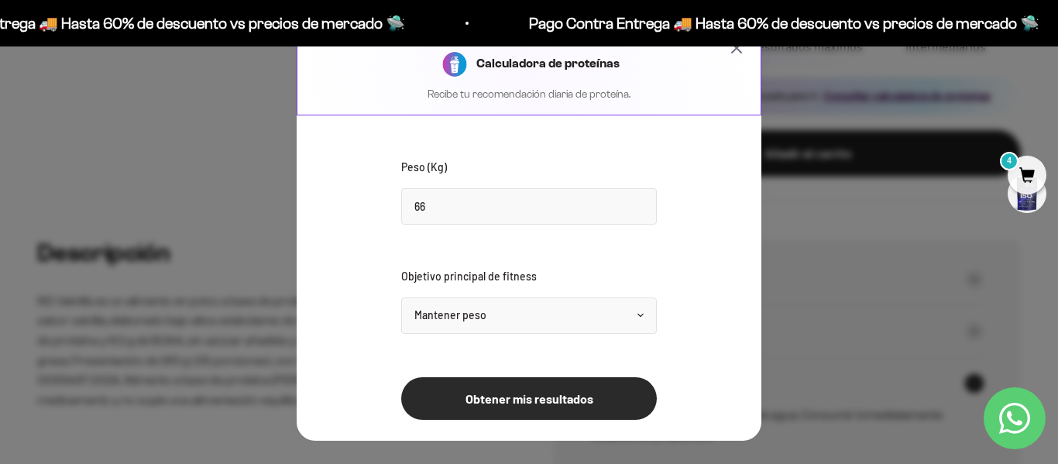
click at [553, 392] on button "Obtener mis resultados" at bounding box center [528, 398] width 255 height 43
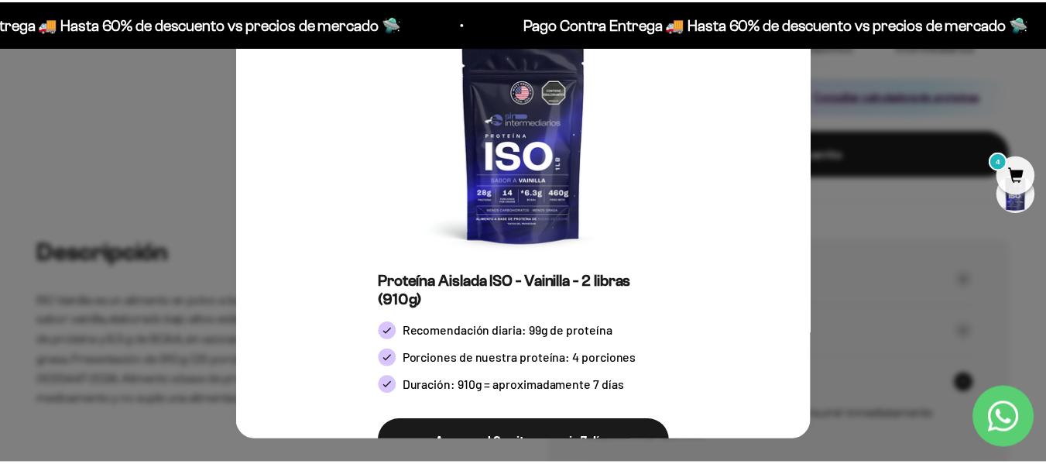
scroll to position [0, 0]
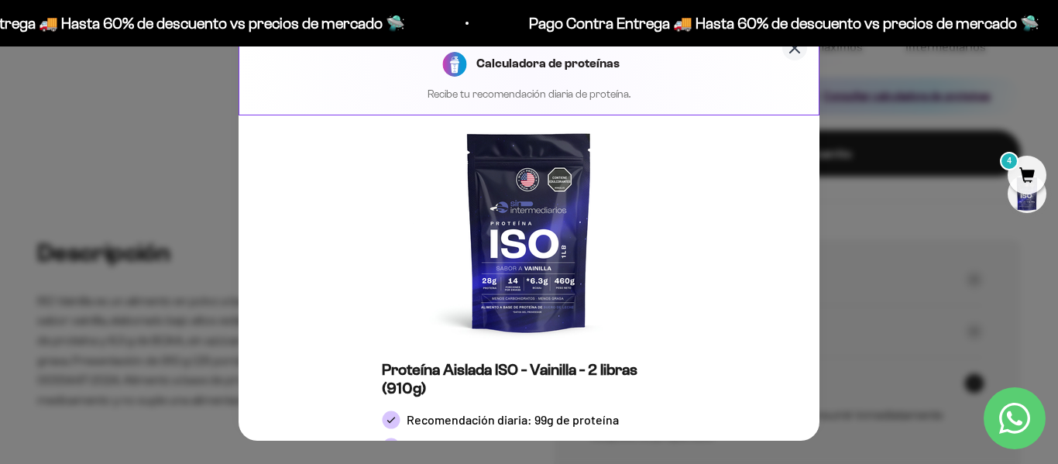
click at [786, 47] on icon "Cerrar calculadora" at bounding box center [794, 48] width 19 height 19
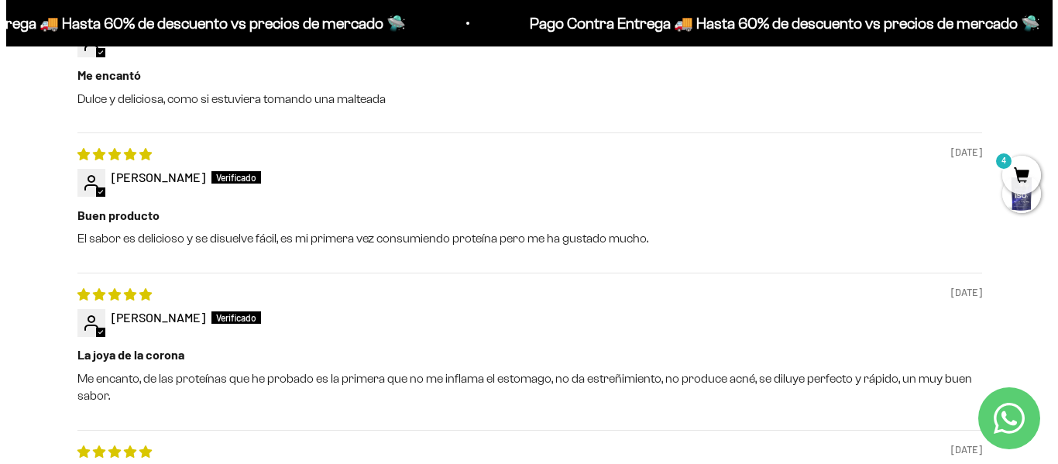
scroll to position [1781, 0]
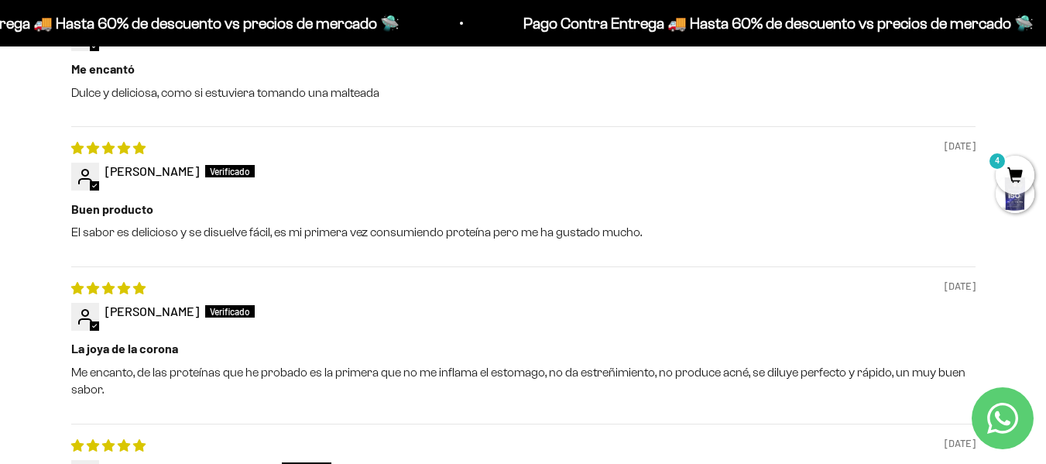
click at [1017, 194] on span "4" at bounding box center [1015, 175] width 39 height 39
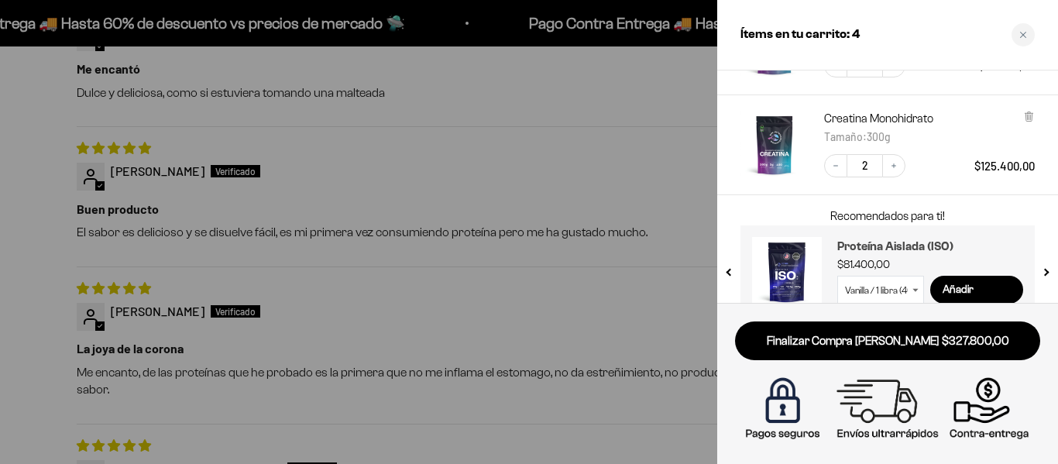
scroll to position [276, 0]
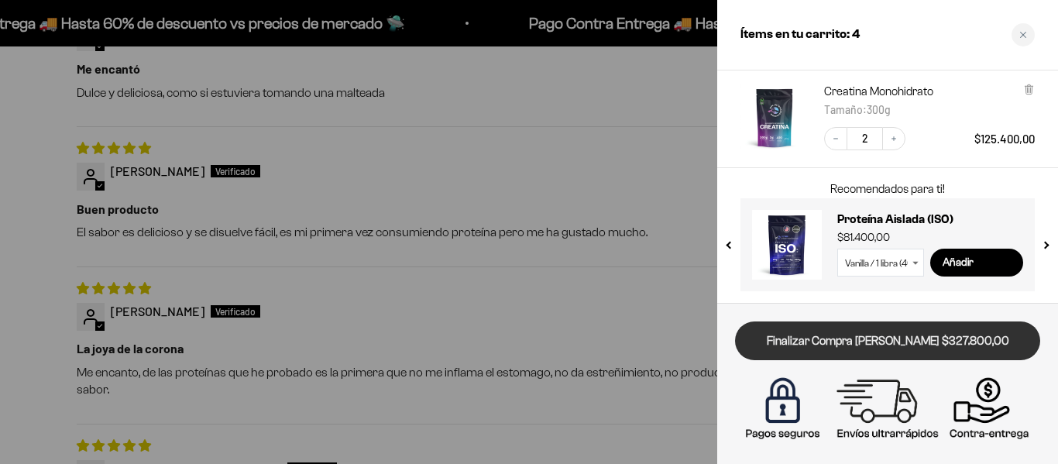
click at [941, 338] on link "Finalizar Compra [PERSON_NAME] $327.800,00" at bounding box center [887, 340] width 305 height 39
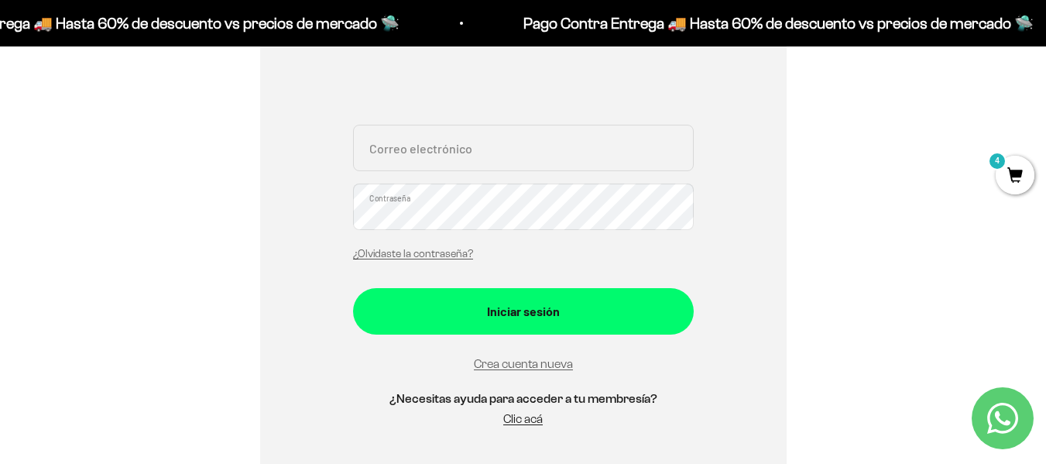
scroll to position [310, 0]
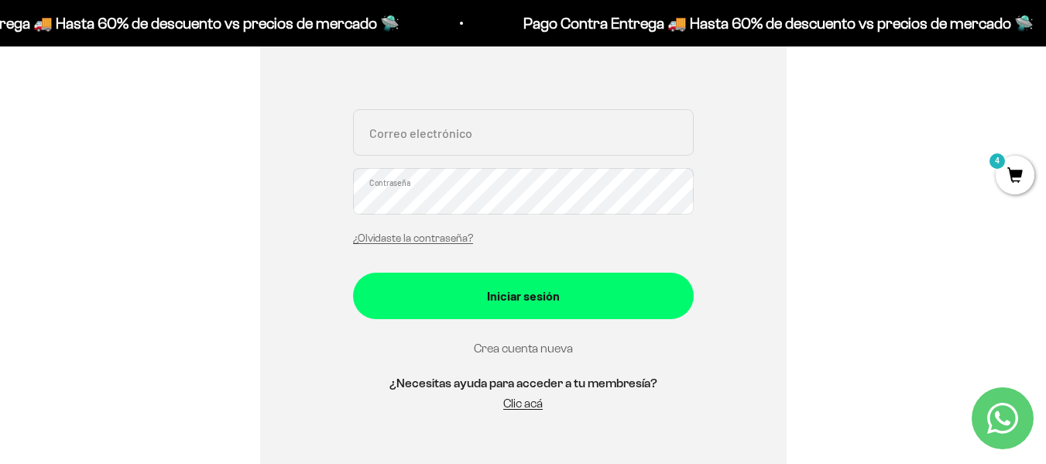
click at [561, 348] on link "Crea cuenta nueva" at bounding box center [523, 347] width 99 height 13
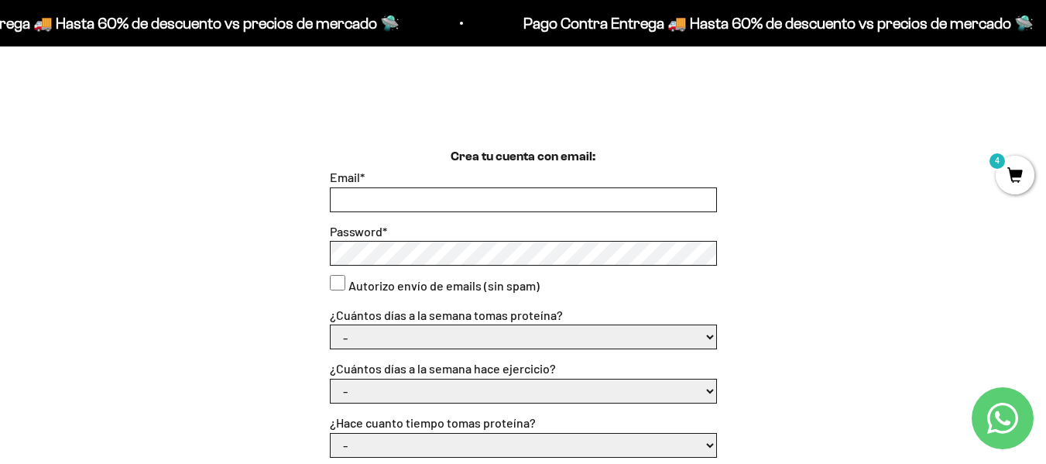
scroll to position [310, 0]
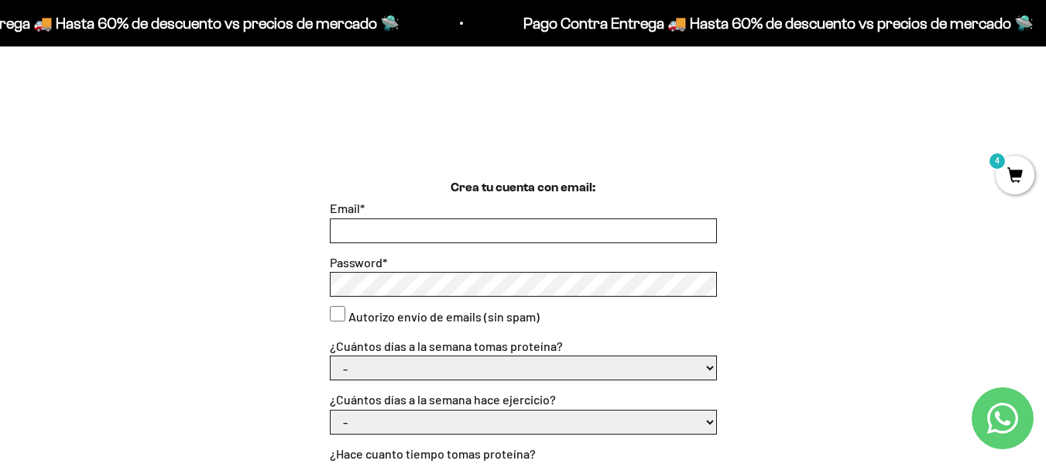
click at [591, 228] on input "Email *" at bounding box center [524, 230] width 386 height 23
type input "[EMAIL_ADDRESS][DOMAIN_NAME]"
click at [487, 358] on select "- 1 o 2 3 a 5 6 o 7" at bounding box center [524, 367] width 386 height 23
click at [848, 279] on div "Crea tu cuenta con email: Email * [EMAIL_ADDRESS][DOMAIN_NAME] Password * Autor…" at bounding box center [523, 468] width 972 height 581
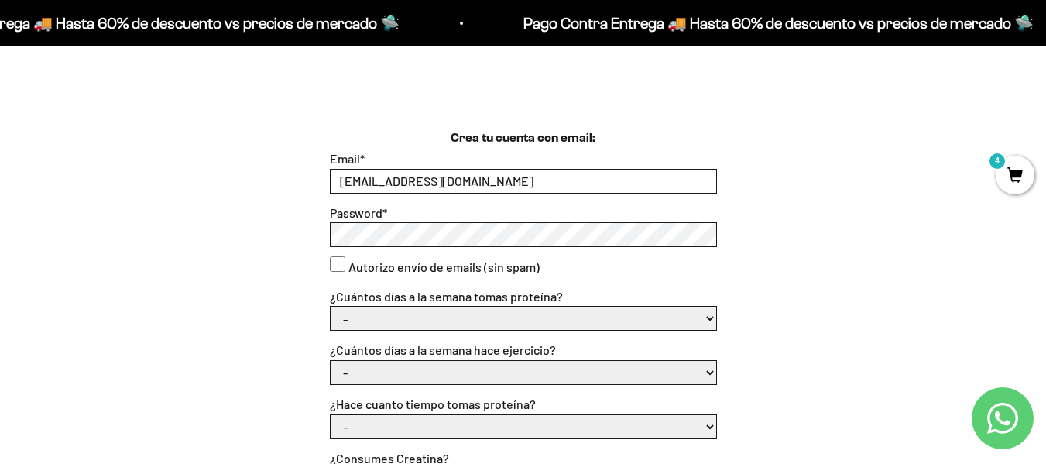
scroll to position [387, 0]
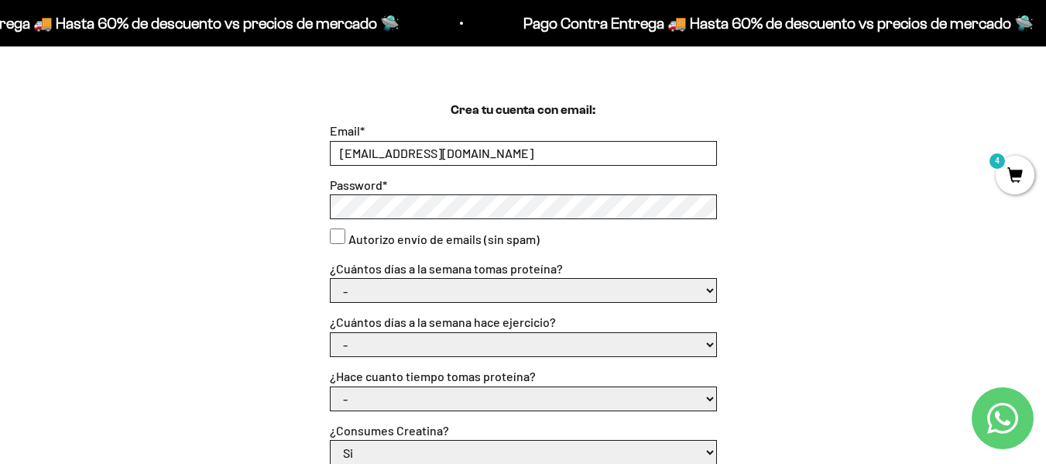
click at [697, 291] on select "- 1 o 2 3 a 5 6 o 7" at bounding box center [524, 290] width 386 height 23
select select "3 a 5"
click at [331, 279] on select "- 1 o 2 3 a 5 6 o 7" at bounding box center [524, 290] width 386 height 23
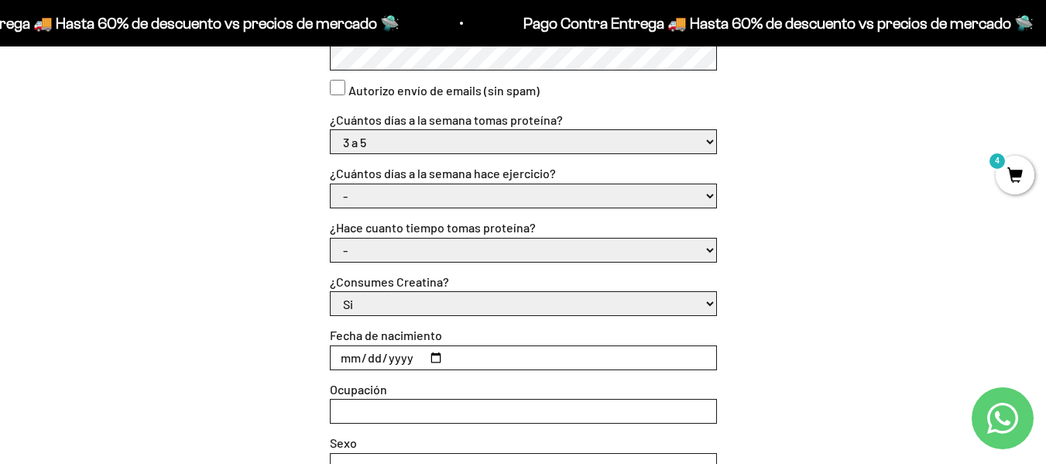
scroll to position [542, 0]
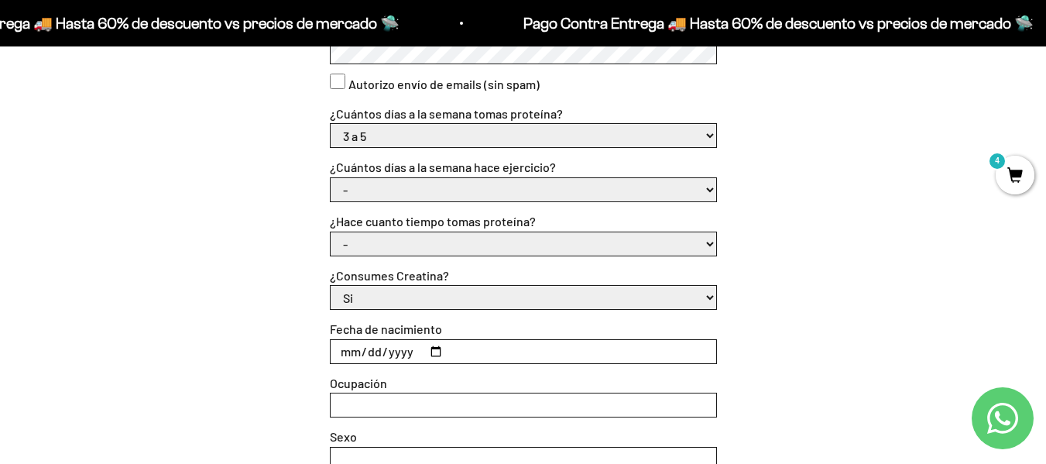
click at [689, 193] on select "- No hago 1 a 2 días 3 a 5 días 6 o 7 días" at bounding box center [524, 189] width 386 height 23
select select "3 a 5 días"
click at [331, 178] on select "- No hago 1 a 2 días 3 a 5 días 6 o 7 días" at bounding box center [524, 189] width 386 height 23
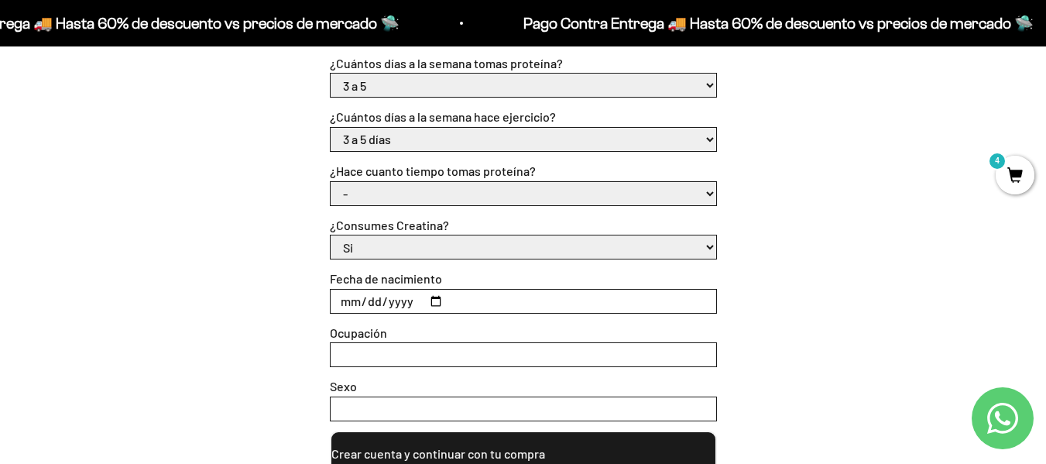
scroll to position [619, 0]
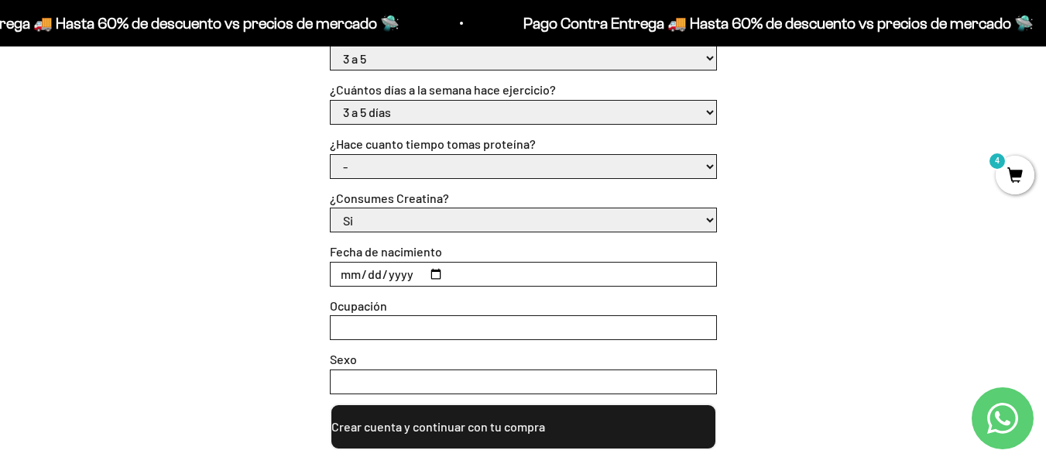
click at [680, 169] on select "- Apenas estoy empezando Menos de 6 meses Más de 6 meses Hace más de un año" at bounding box center [524, 166] width 386 height 23
select select "Apenas estoy empezando"
click at [331, 155] on select "- Apenas estoy empezando Menos de 6 meses Más de 6 meses Hace más de un año" at bounding box center [524, 166] width 386 height 23
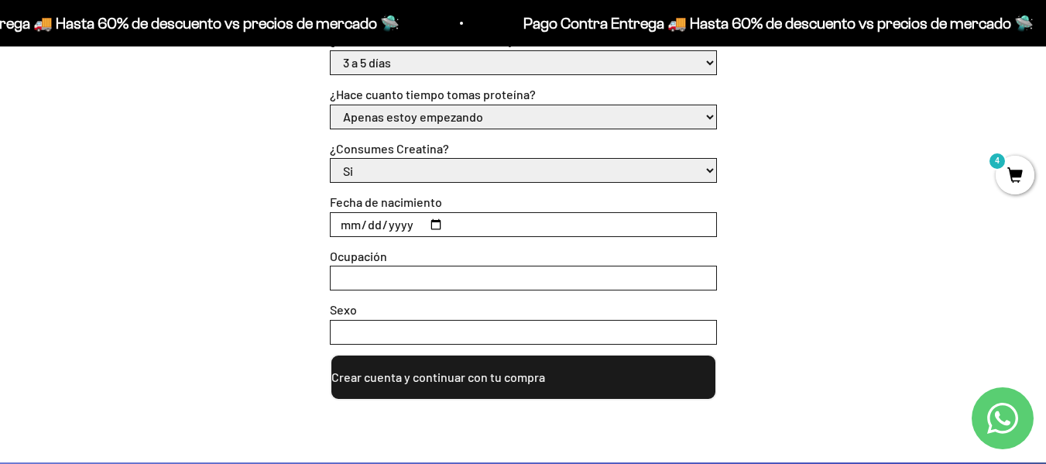
scroll to position [697, 0]
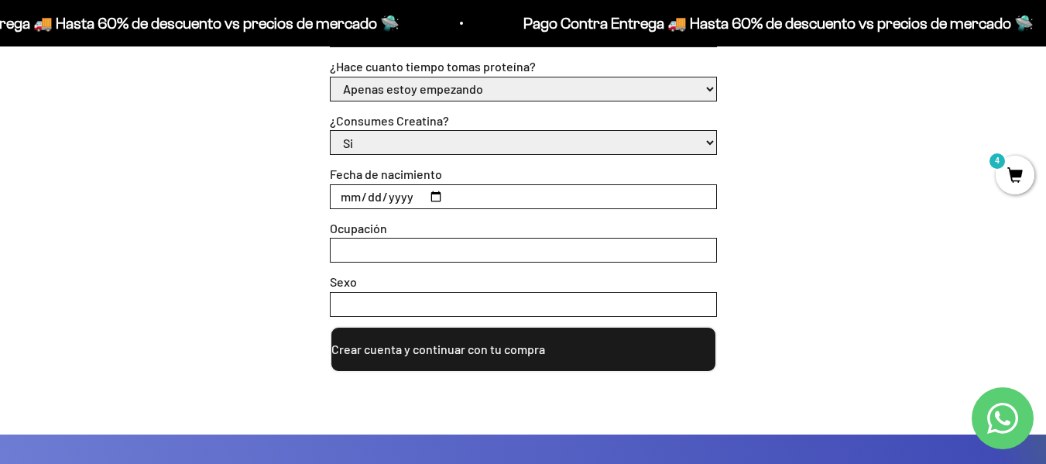
click at [662, 197] on input "Fecha de nacimiento" at bounding box center [524, 196] width 386 height 23
type input "[DATE]"
click at [643, 246] on input "Ocupación" at bounding box center [524, 249] width 386 height 23
type input "ABOGADA"
click at [677, 297] on input "Sexo" at bounding box center [524, 304] width 386 height 23
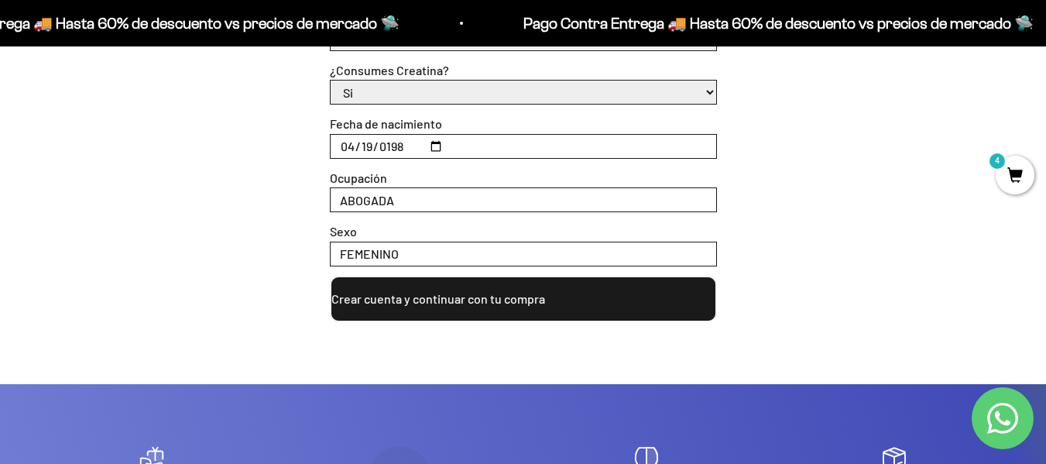
scroll to position [774, 0]
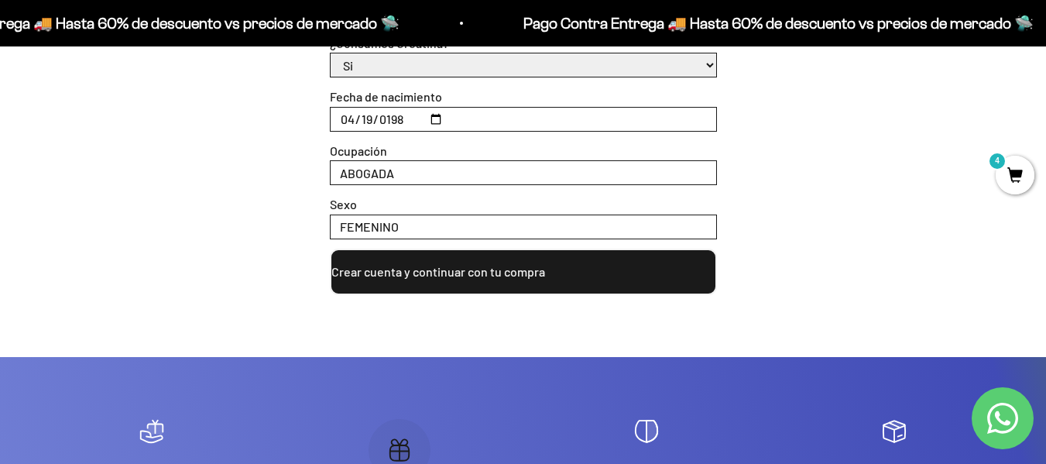
type input "FEMENINO"
click at [596, 274] on button "Crear cuenta y continuar con tu compra" at bounding box center [523, 272] width 387 height 46
